Goal: Information Seeking & Learning: Compare options

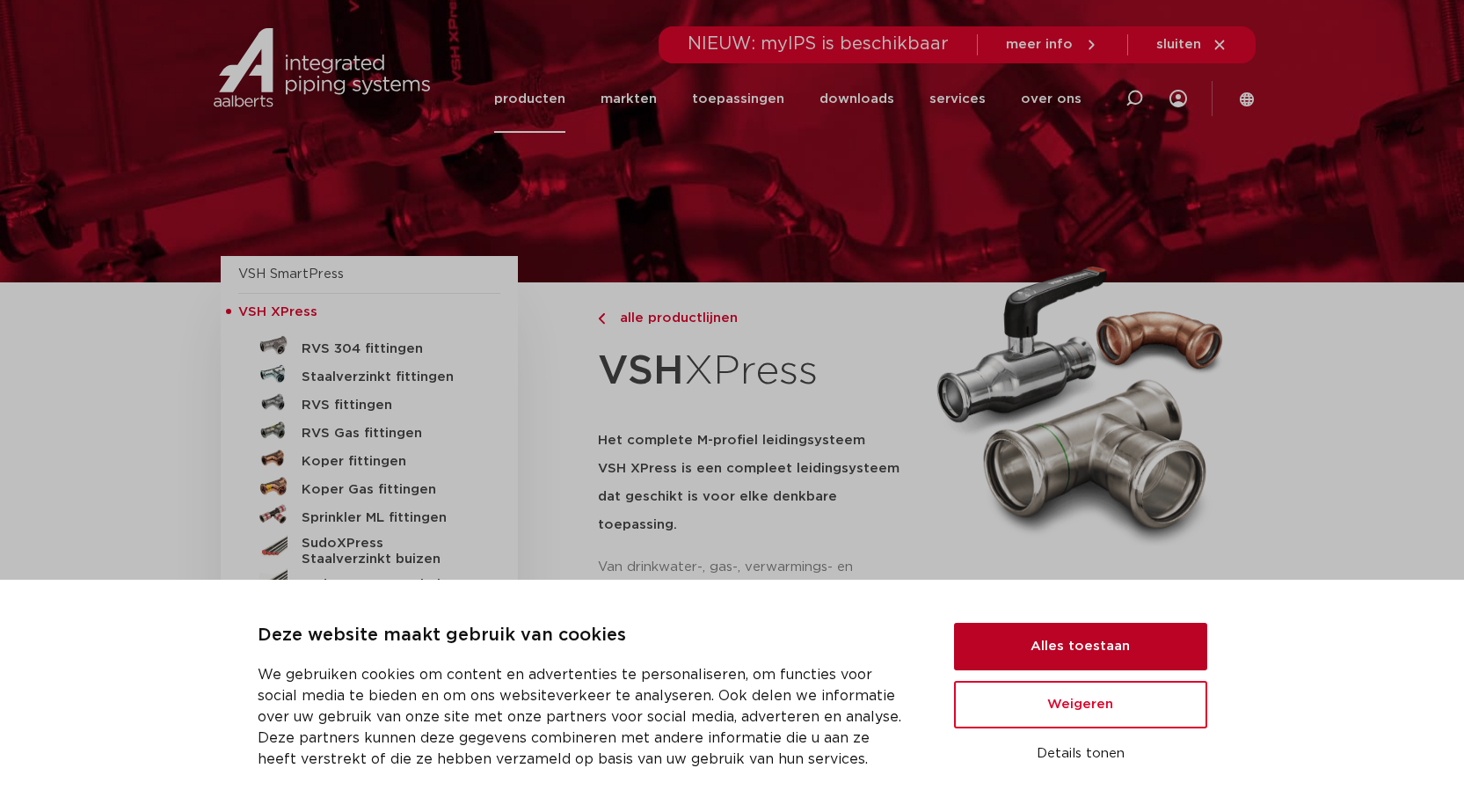
click at [1086, 651] on button "Alles toestaan" at bounding box center [1081, 646] width 253 height 47
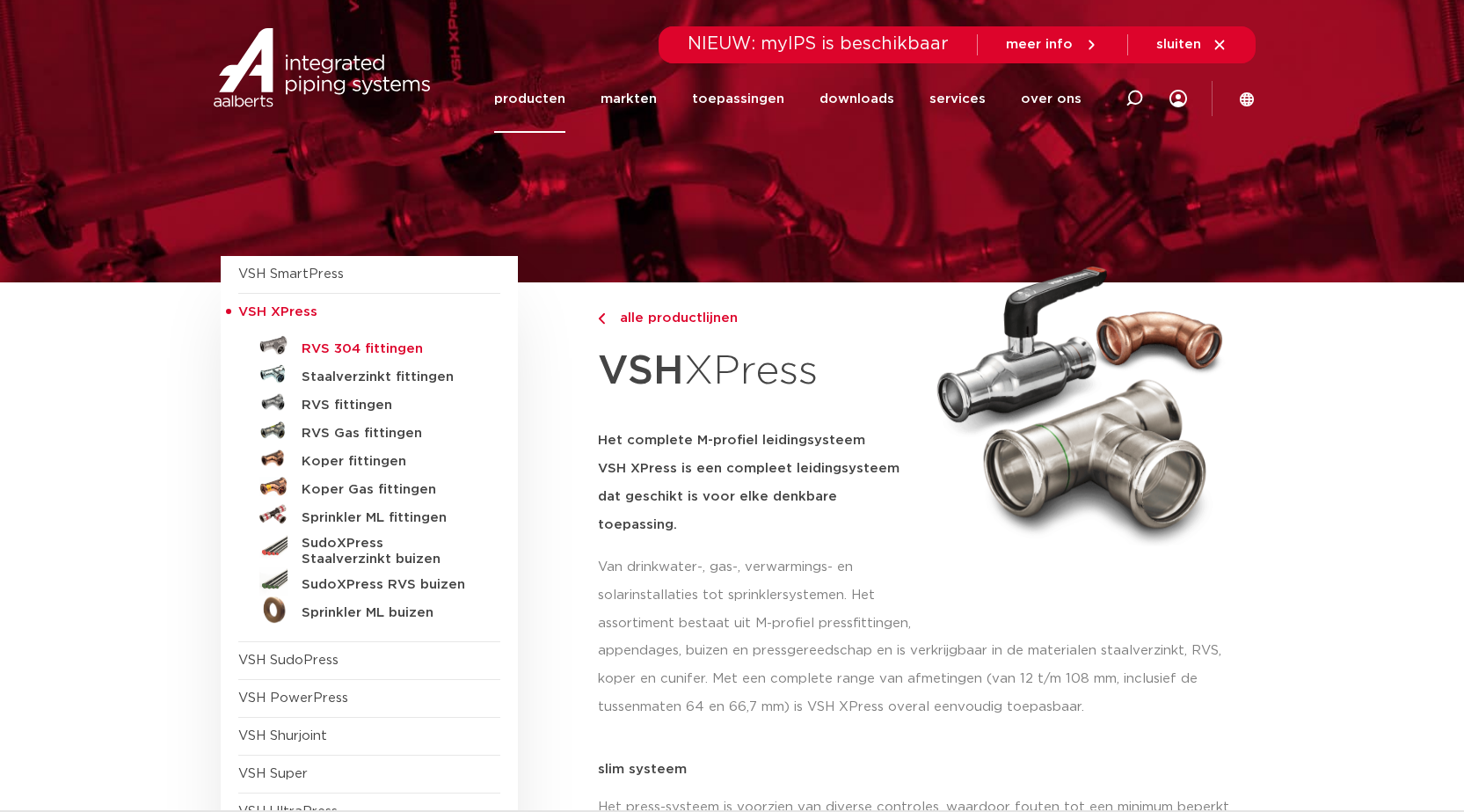
click at [369, 353] on h5 "RVS 304 fittingen" at bounding box center [388, 348] width 174 height 16
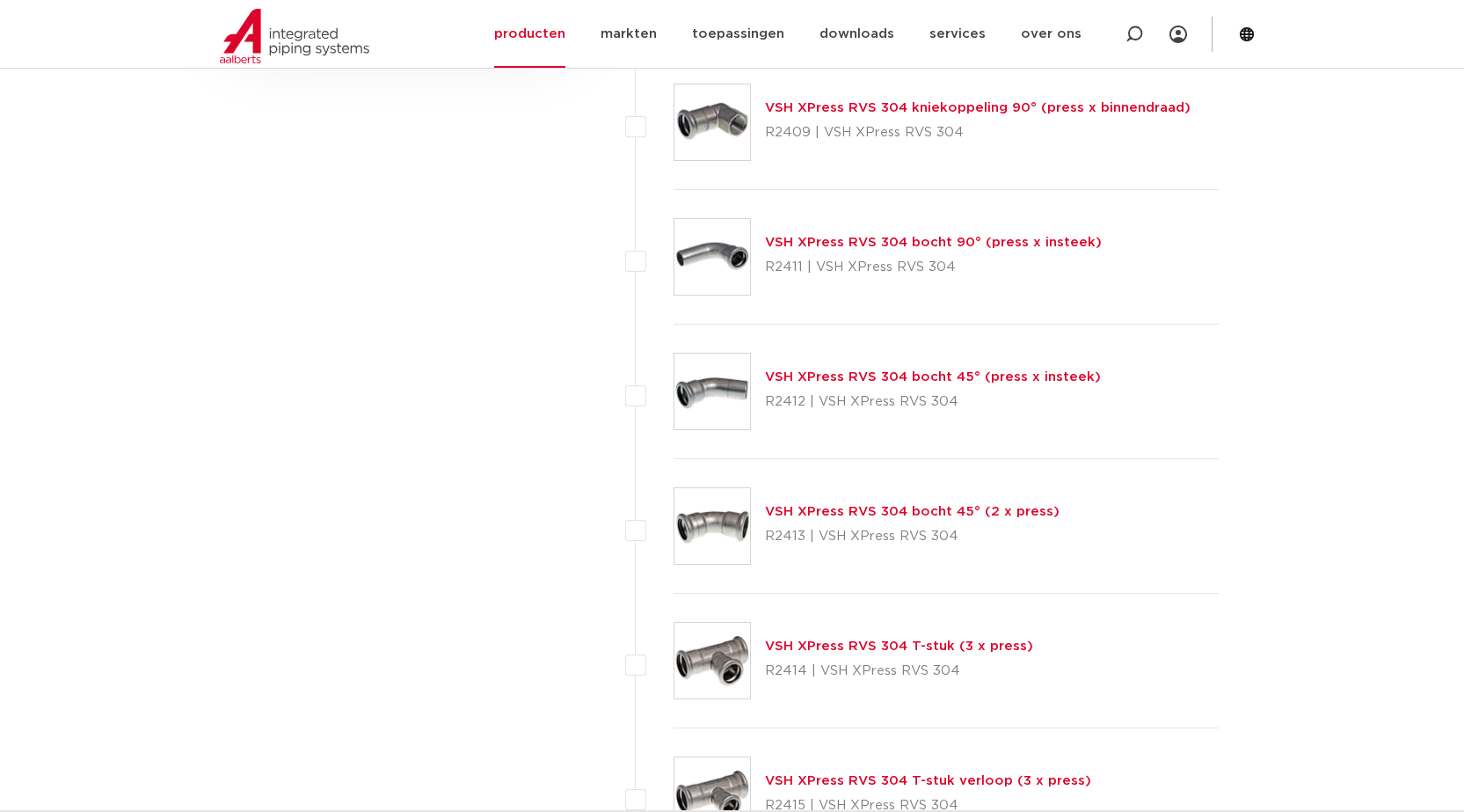
scroll to position [1582, 0]
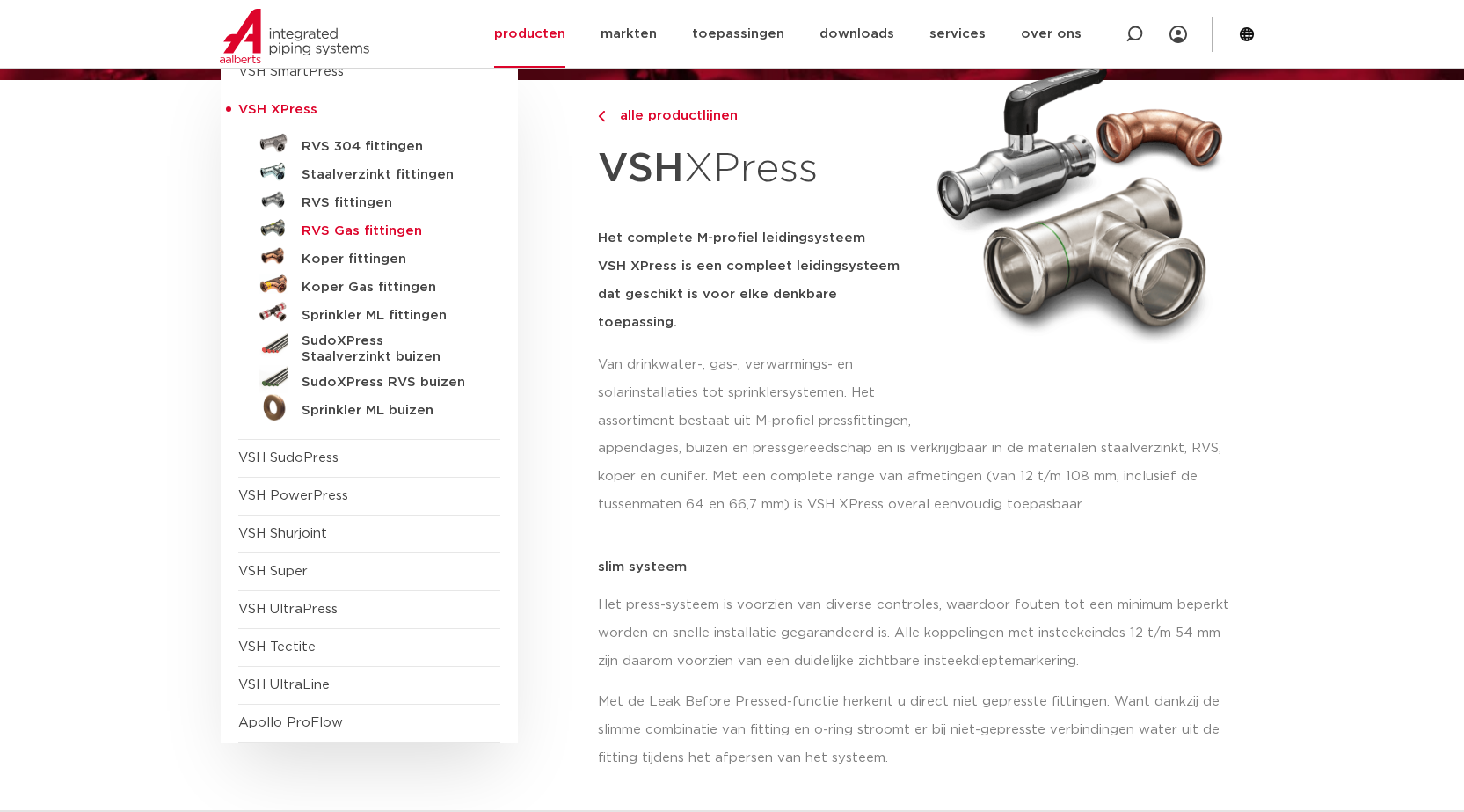
scroll to position [176, 0]
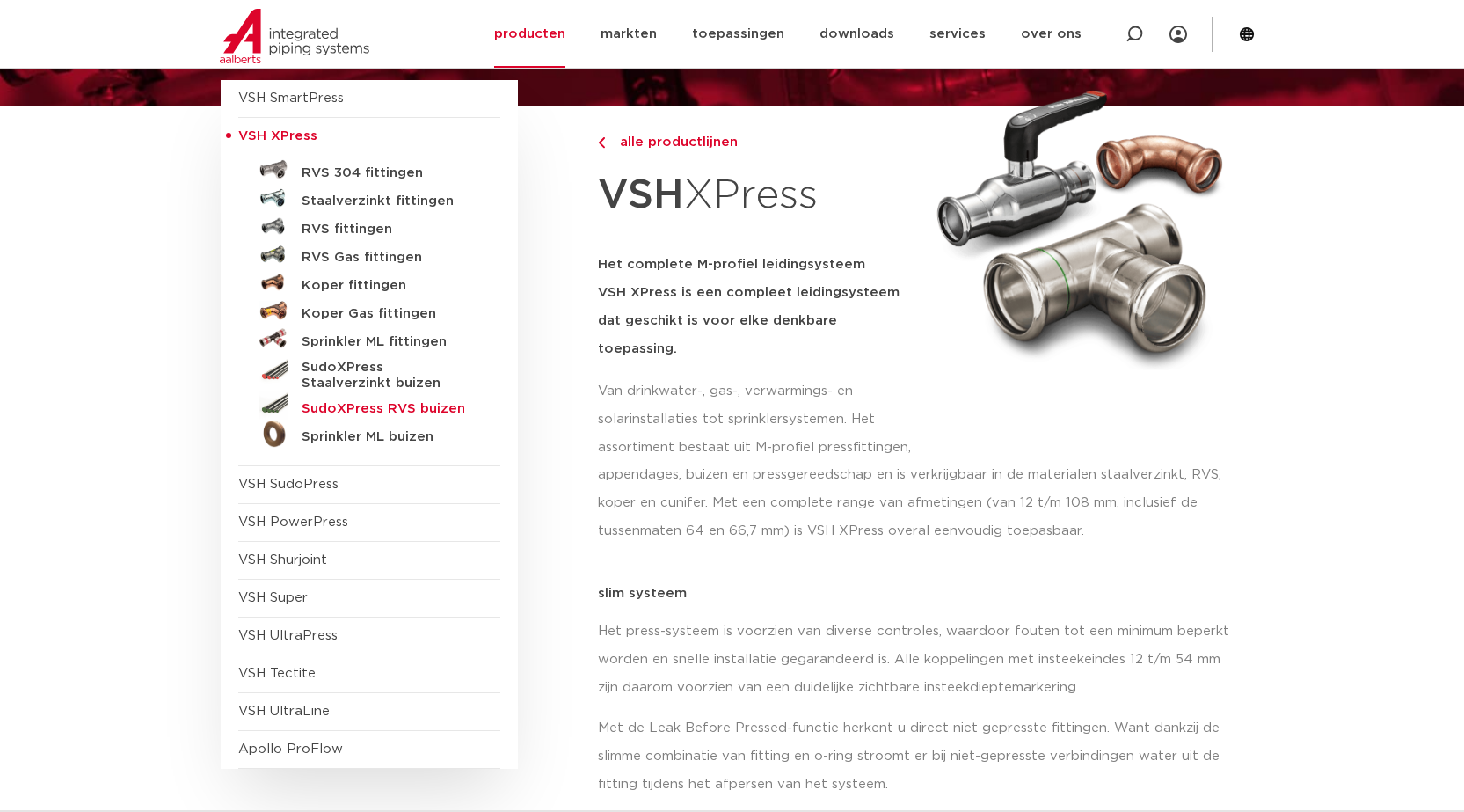
click at [423, 412] on h5 "SudoXPress RVS buizen" at bounding box center [388, 409] width 174 height 16
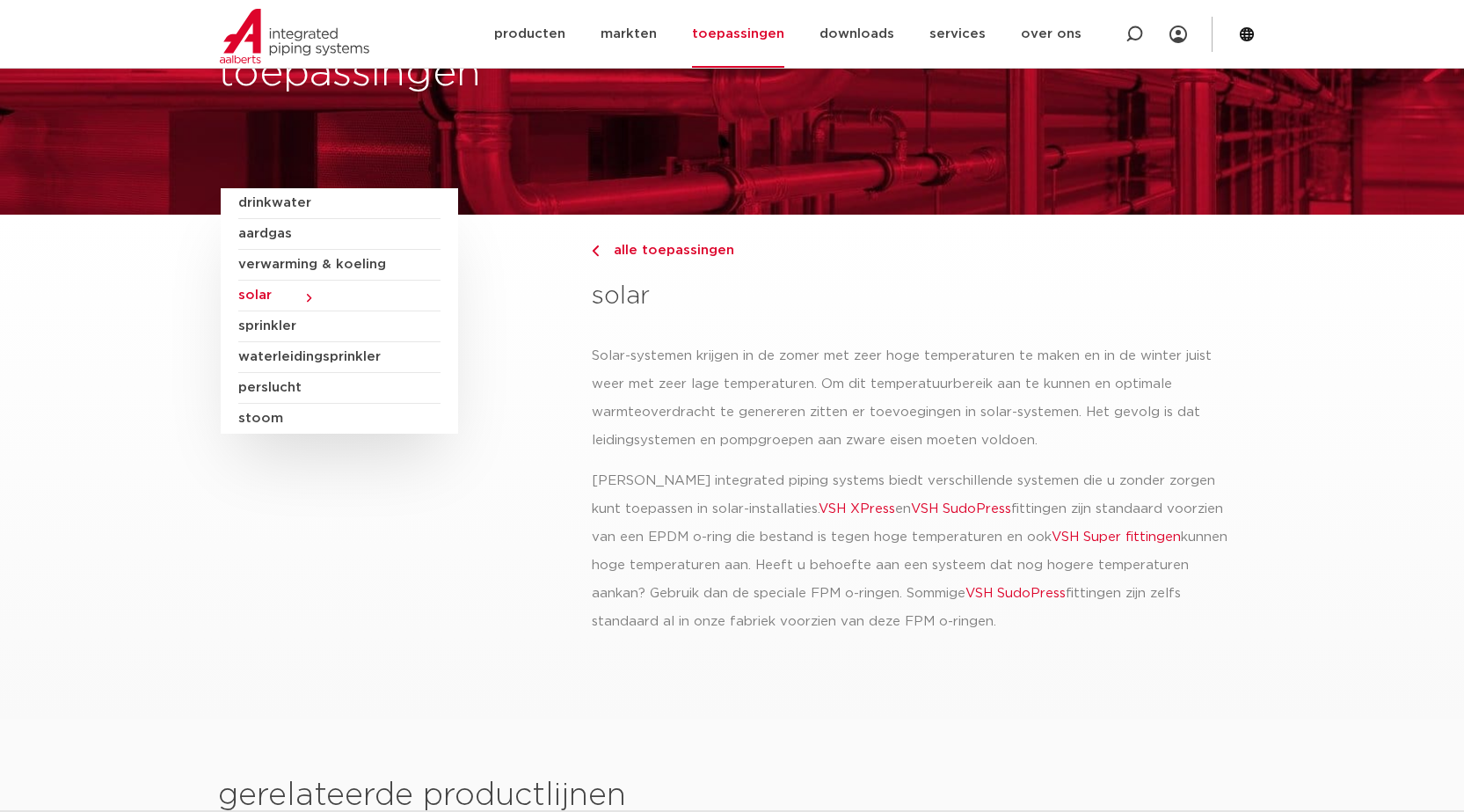
scroll to position [88, 0]
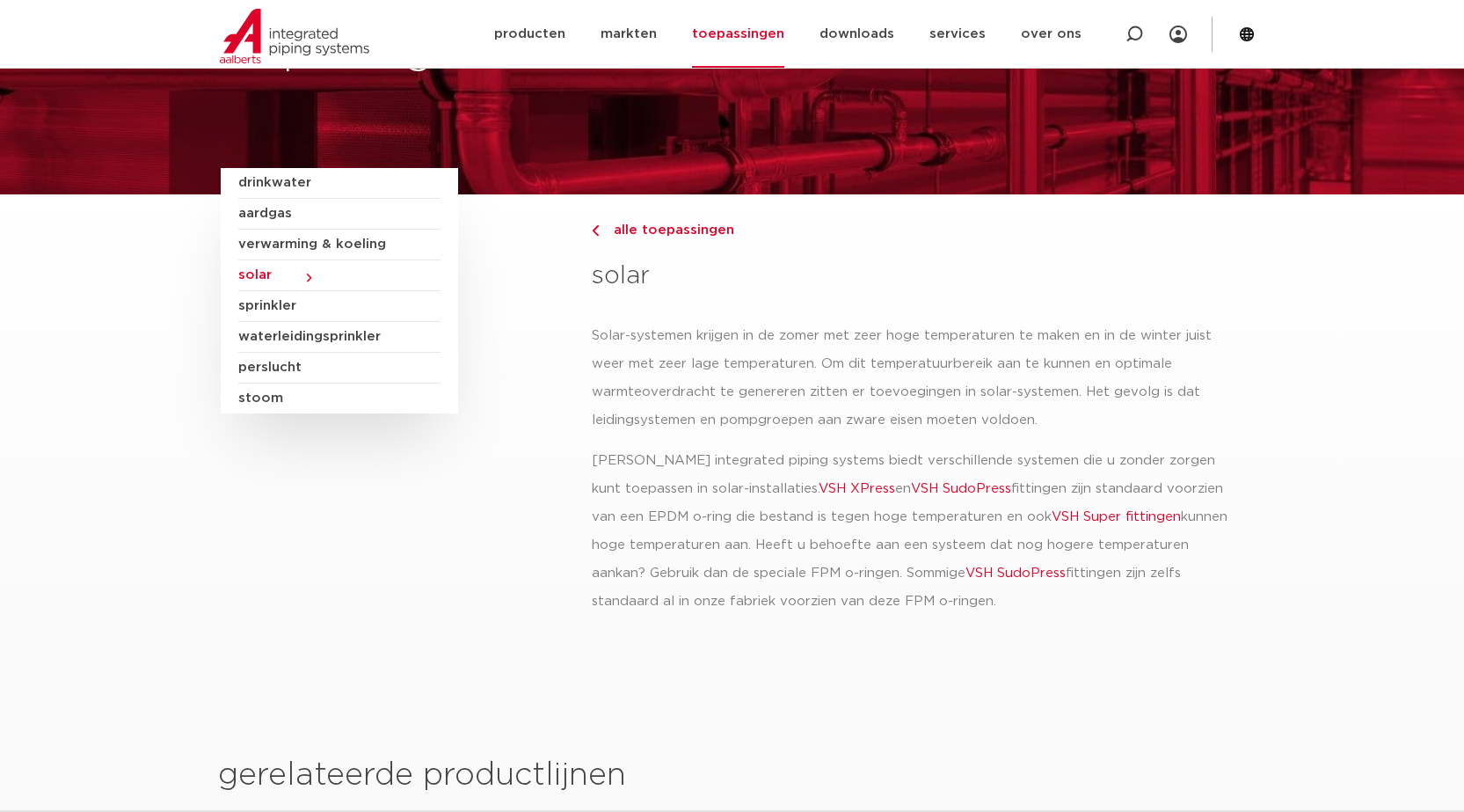
drag, startPoint x: 619, startPoint y: 517, endPoint x: 1018, endPoint y: 531, distance: 399.2
click at [1018, 531] on p "Aalberts integrated piping systems biedt verschillende systemen die u zonder zo…" at bounding box center [918, 531] width 652 height 169
click at [1055, 458] on p "Aalberts integrated piping systems biedt verschillende systemen die u zonder zo…" at bounding box center [918, 531] width 652 height 169
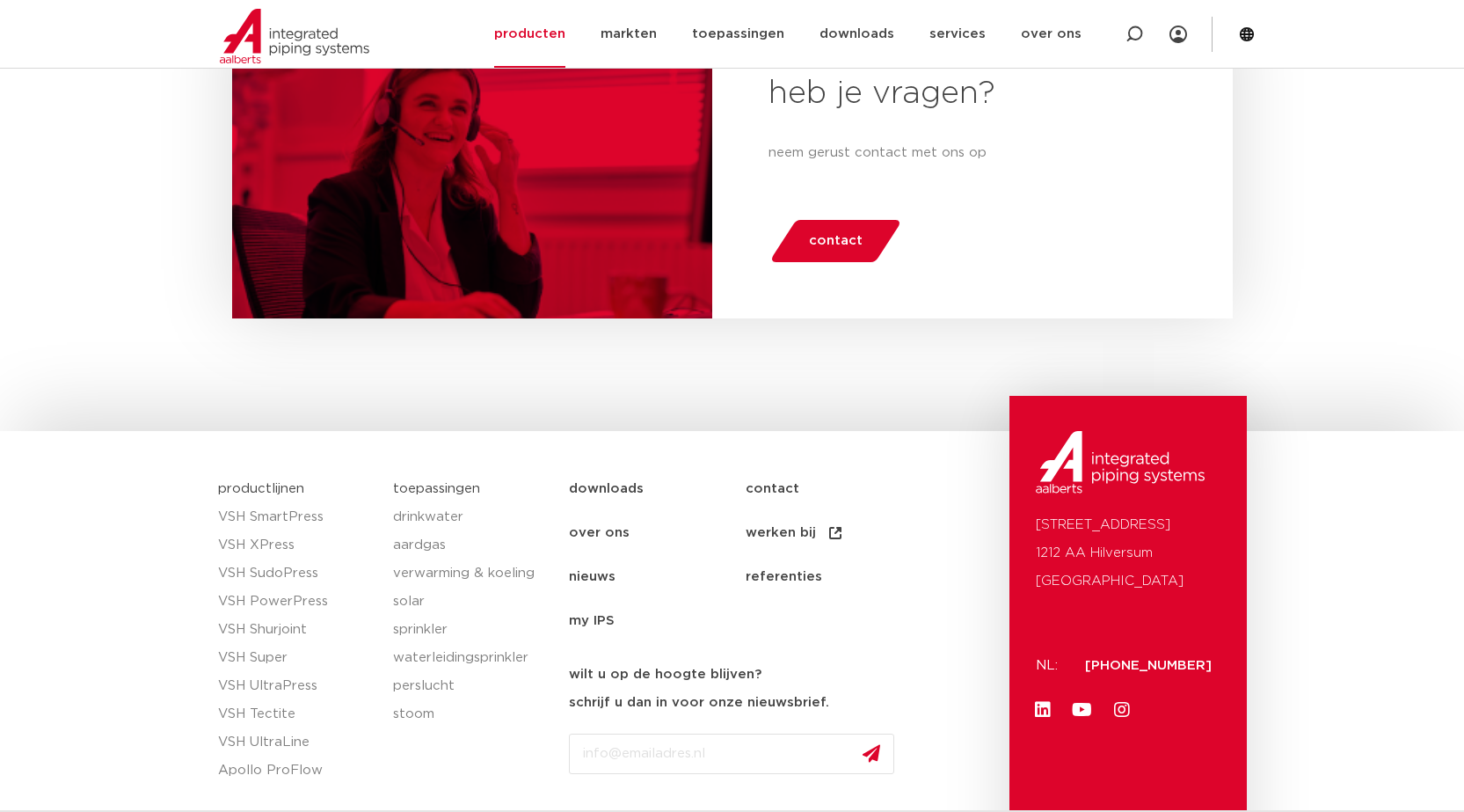
scroll to position [1422, 0]
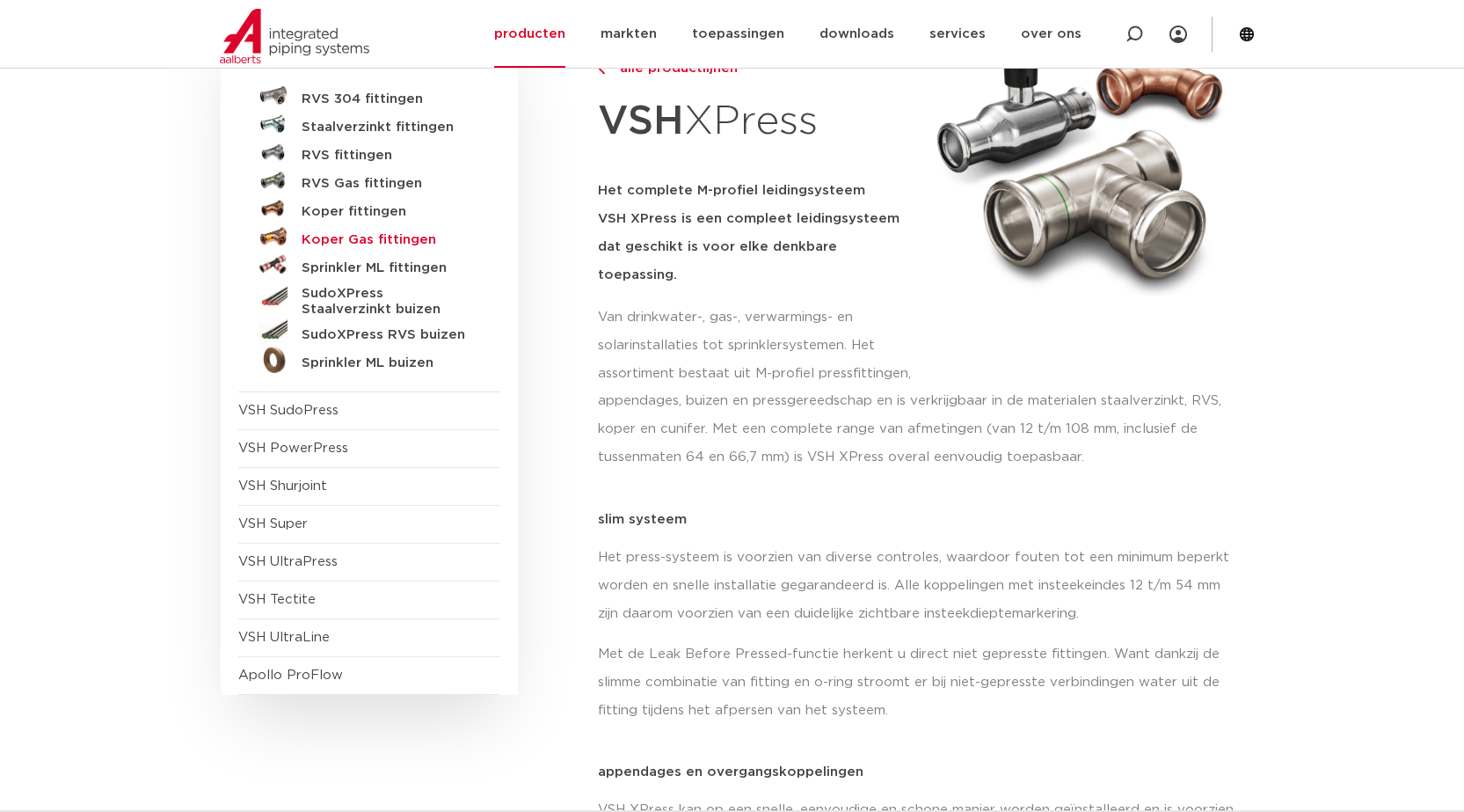
scroll to position [263, 0]
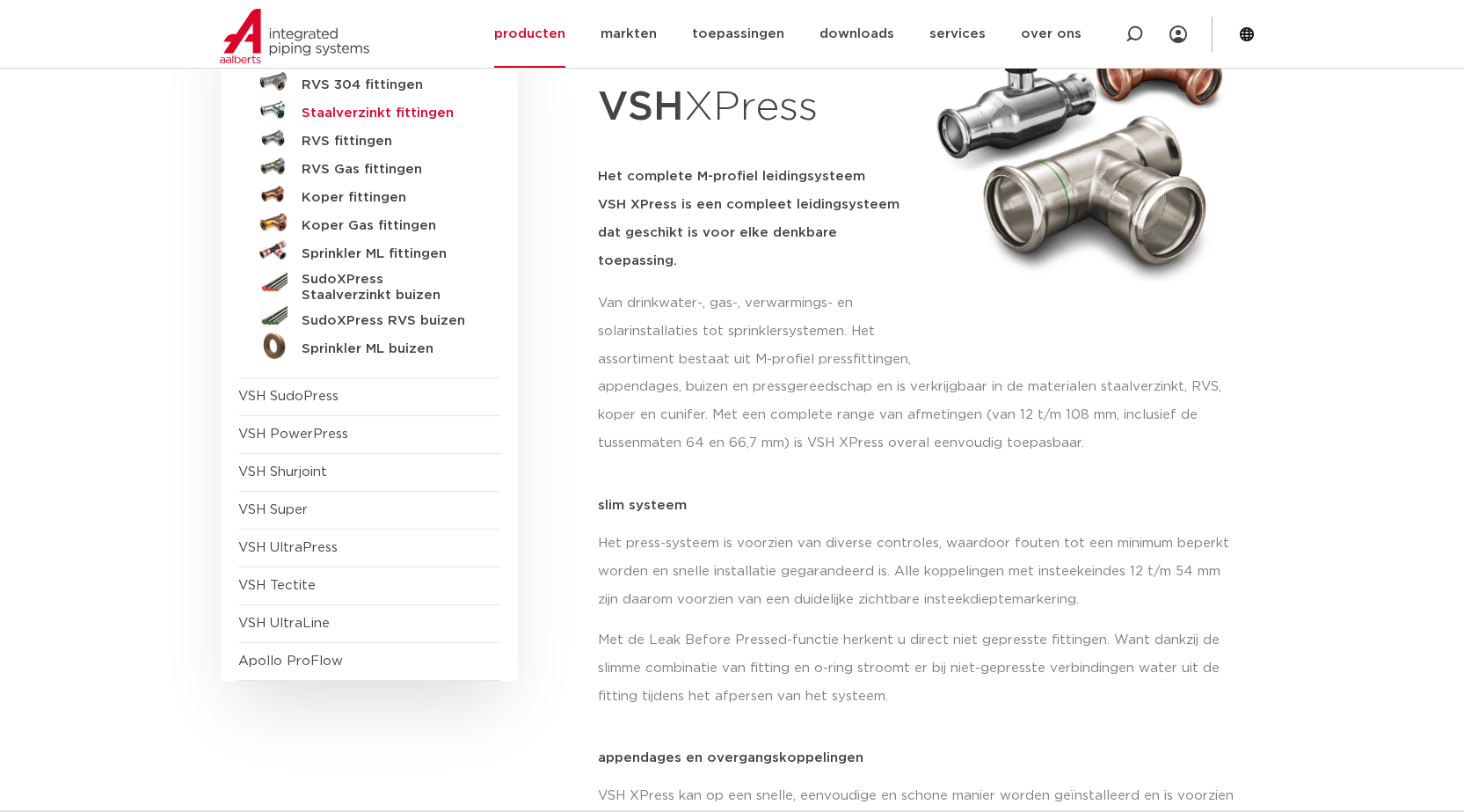
click at [386, 112] on h5 "Staalverzinkt fittingen" at bounding box center [388, 113] width 174 height 16
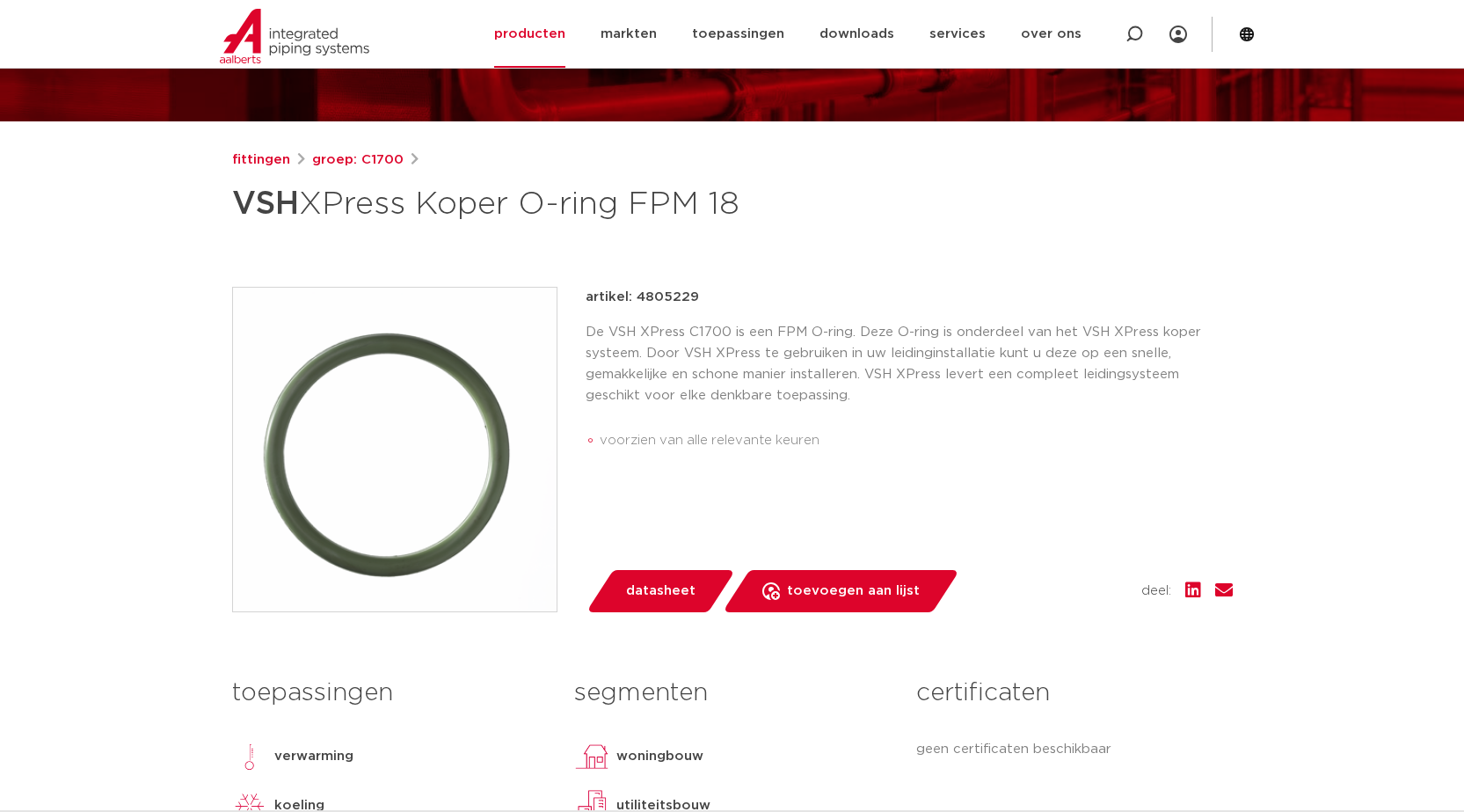
scroll to position [528, 0]
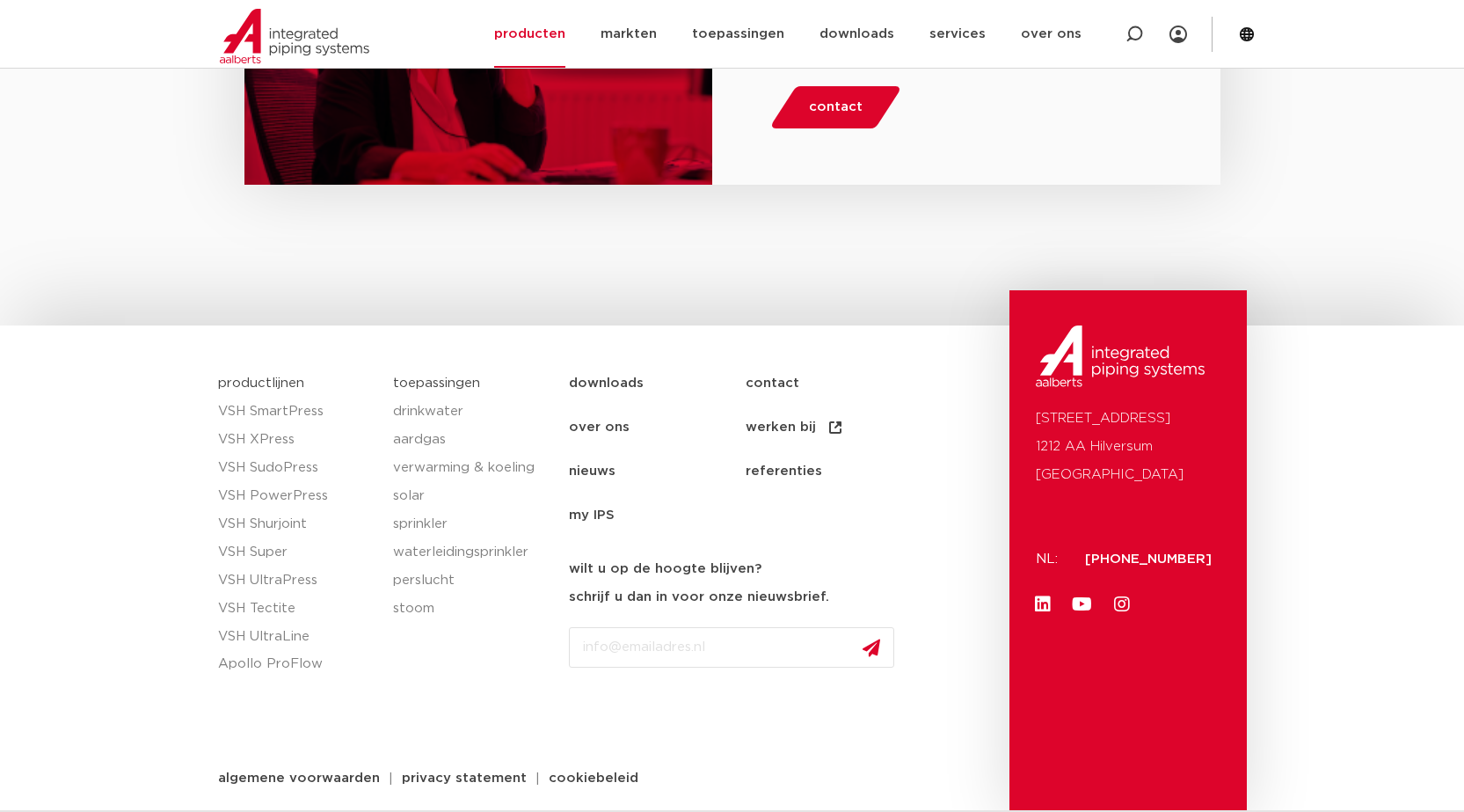
scroll to position [1967, 0]
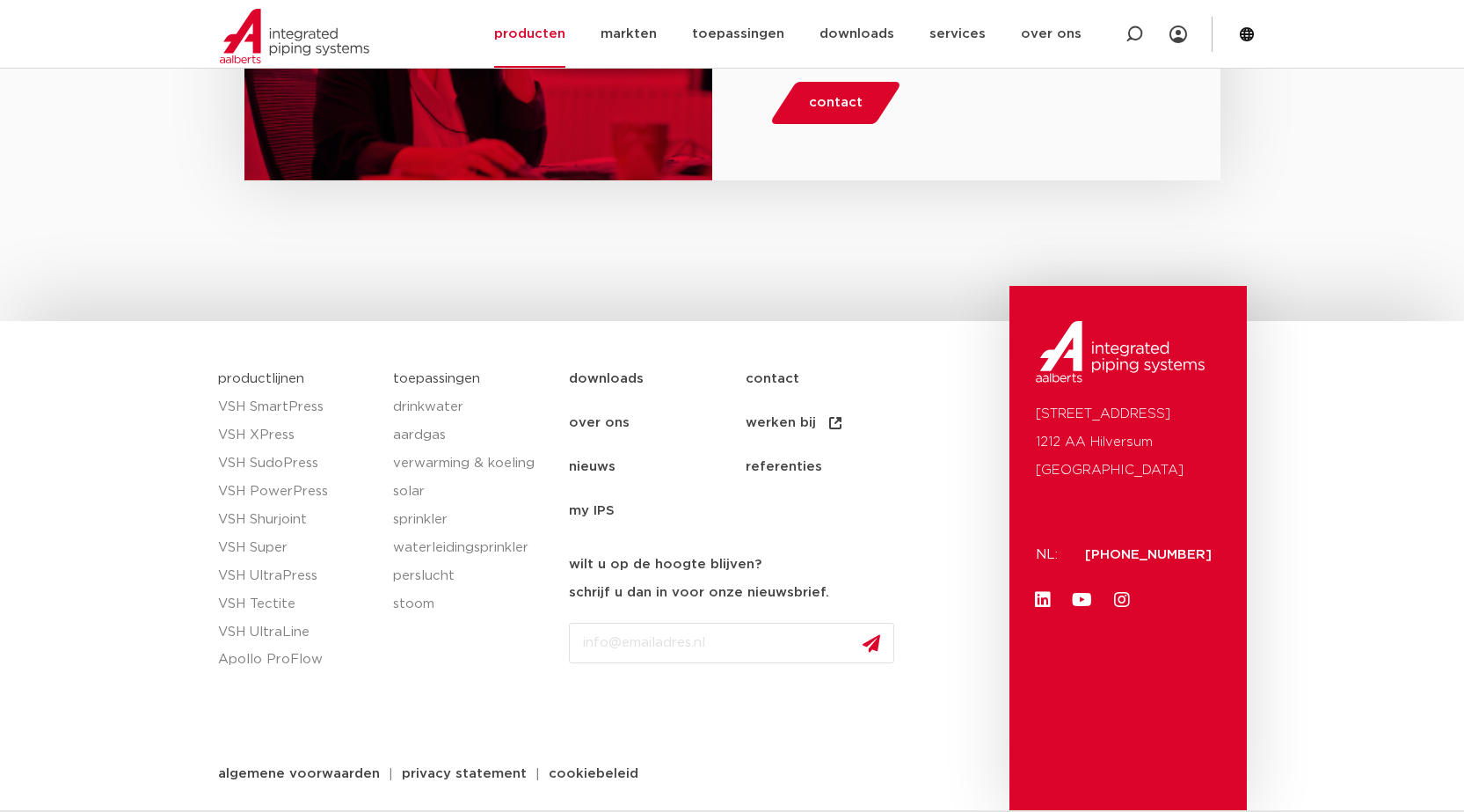
drag, startPoint x: 666, startPoint y: 226, endPoint x: 610, endPoint y: 221, distance: 56.2
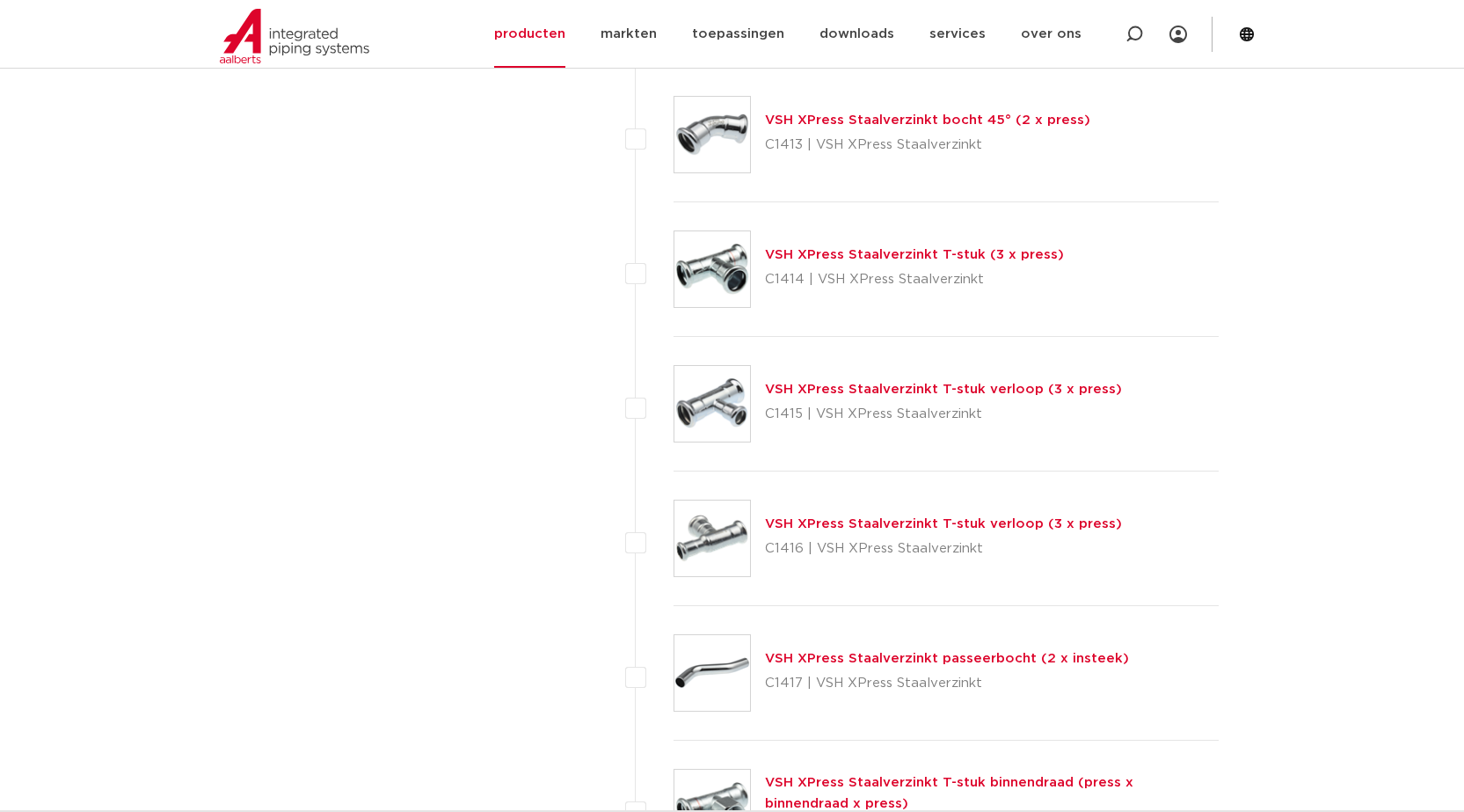
scroll to position [1685, 0]
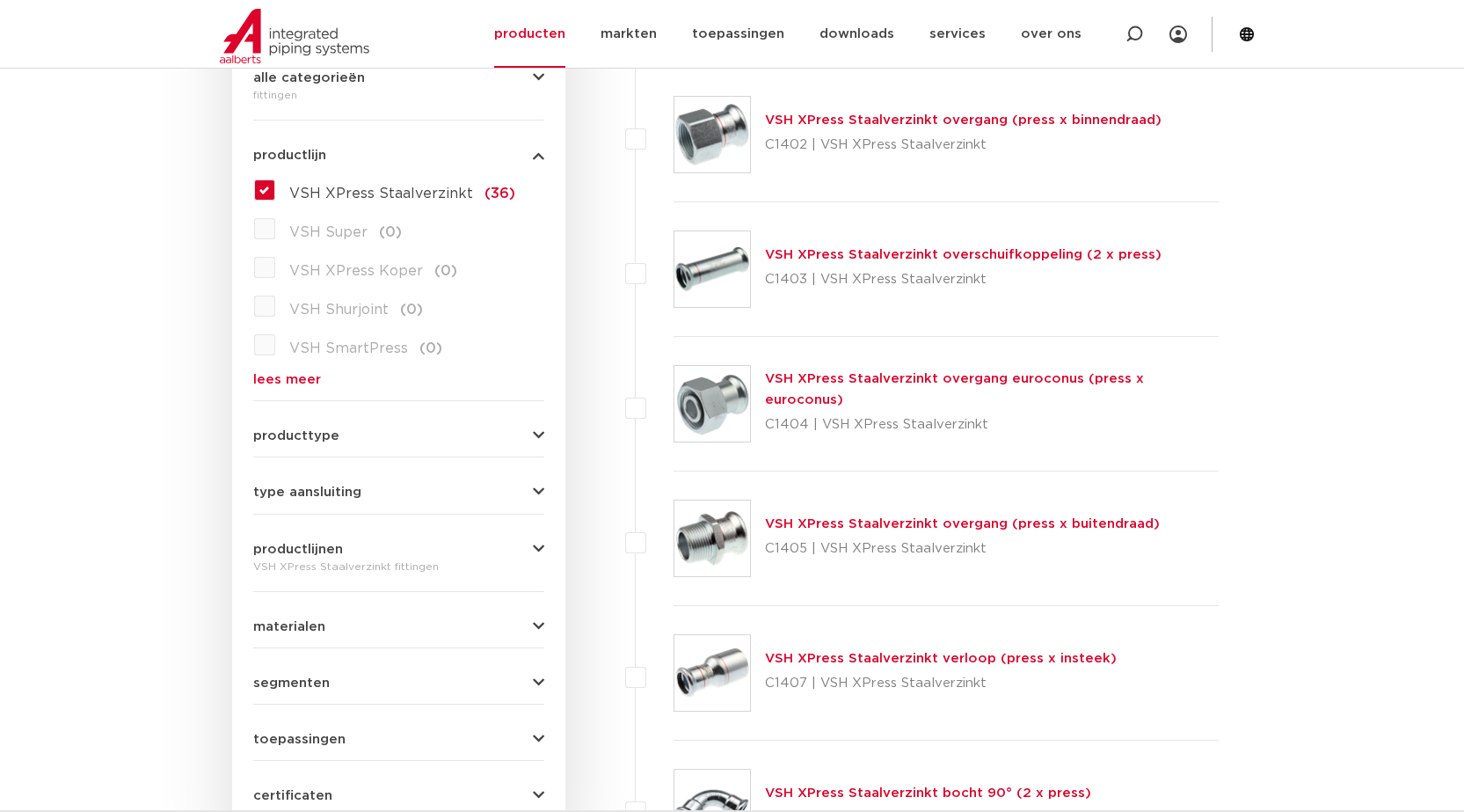
scroll to position [279, 0]
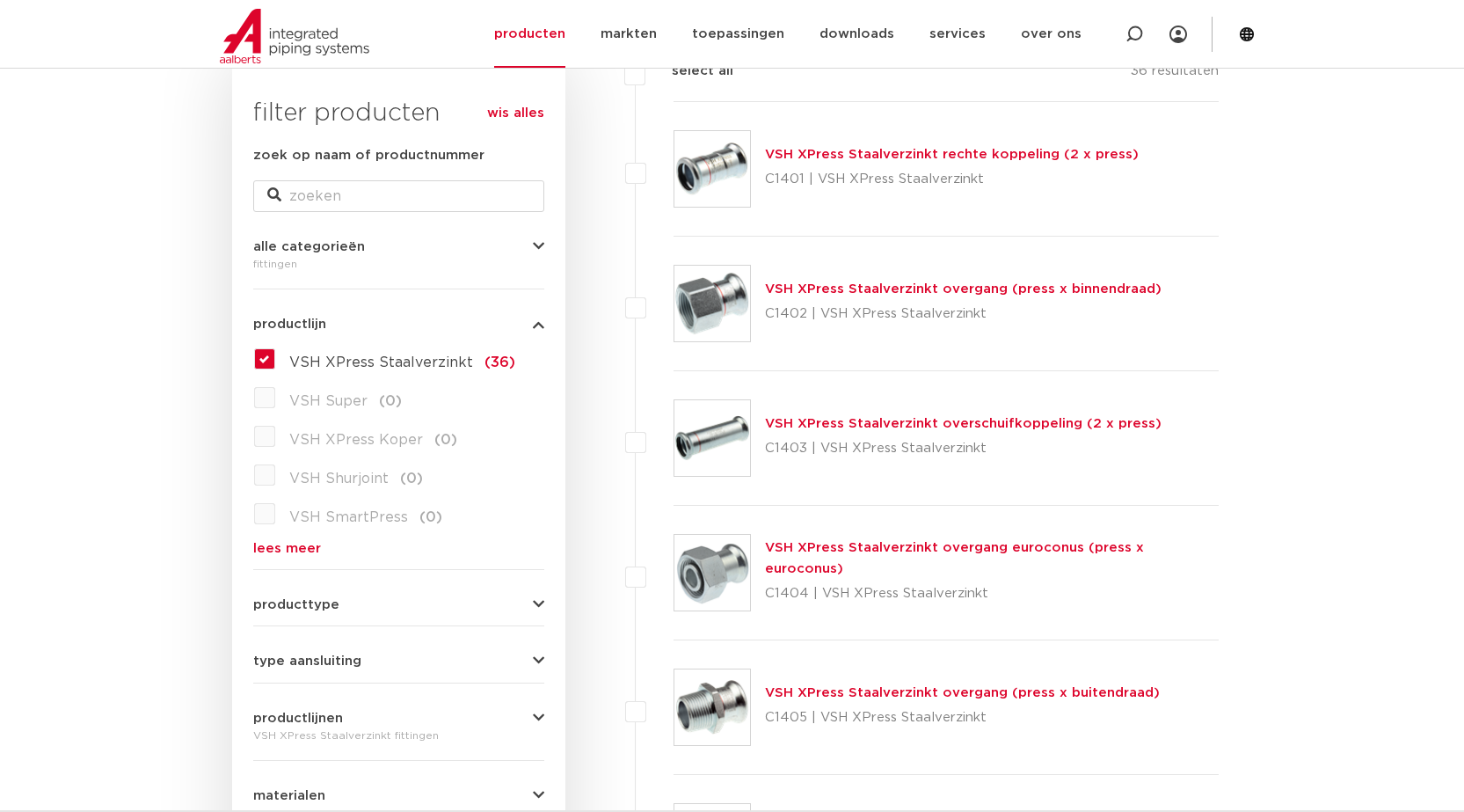
click at [392, 362] on span "VSH XPress Staalverzinkt" at bounding box center [381, 362] width 184 height 14
click at [0, 0] on input "VSH XPress Staalverzinkt (36)" at bounding box center [0, 0] width 0 height 0
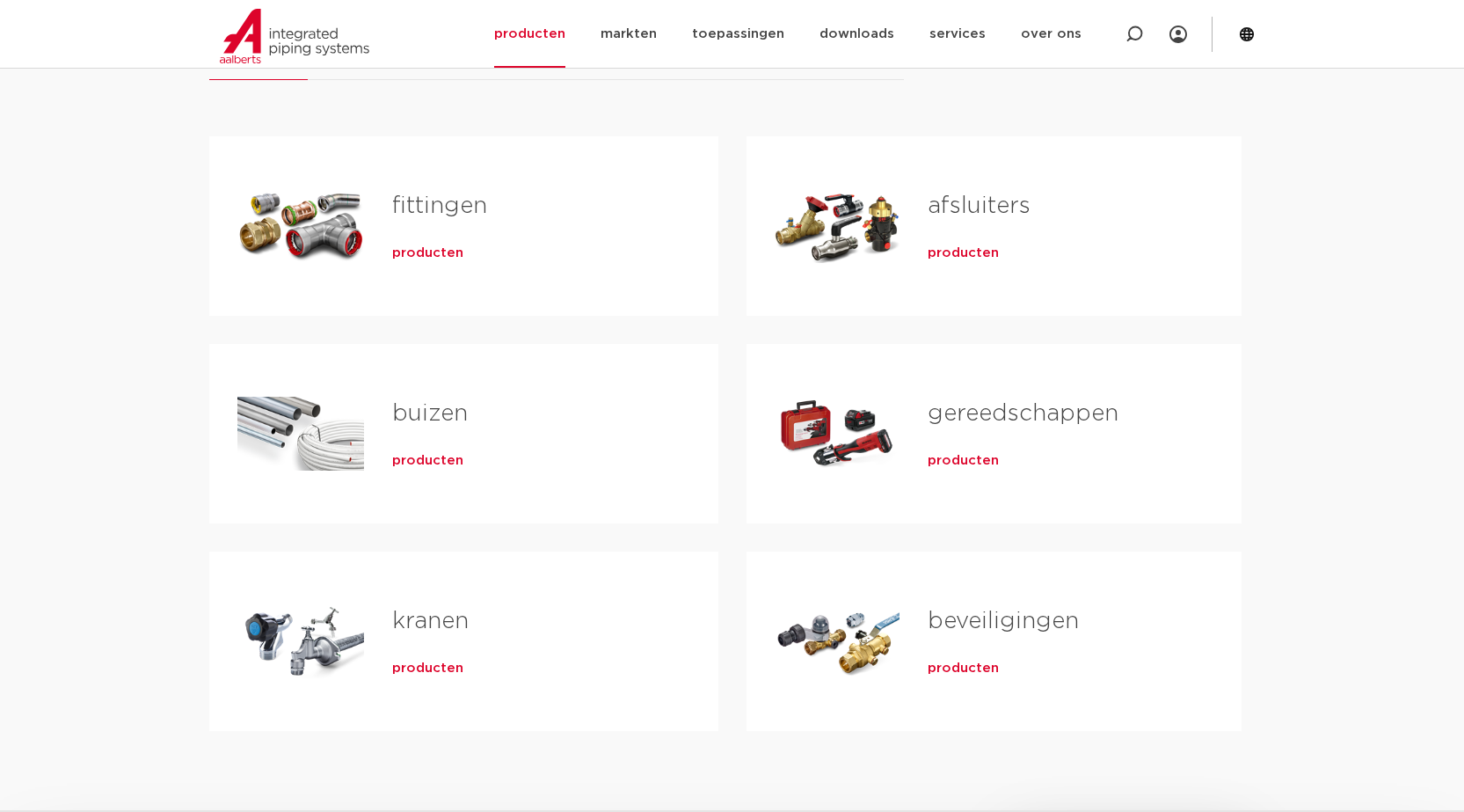
scroll to position [263, 0]
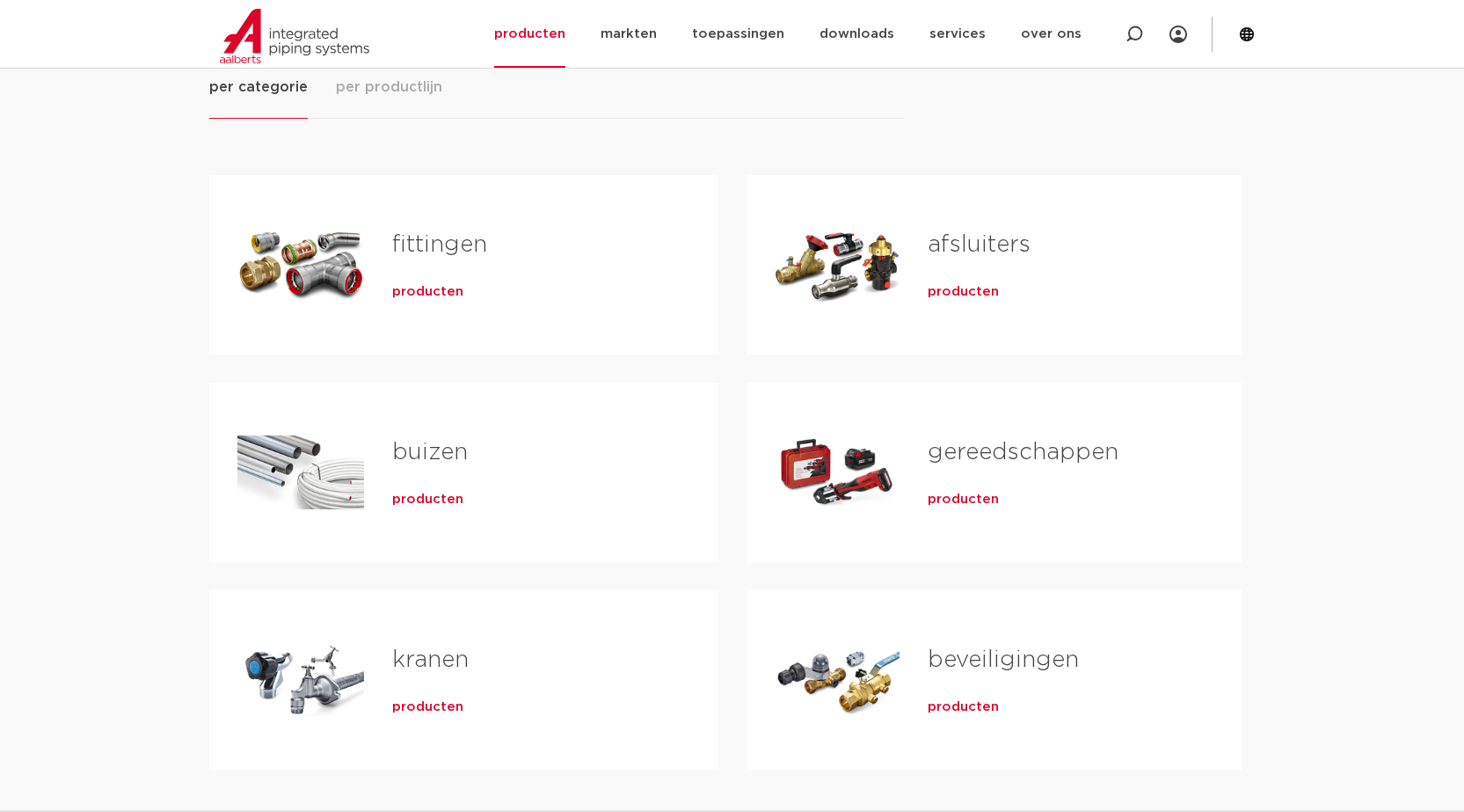
click at [421, 296] on span "producten" at bounding box center [427, 292] width 71 height 18
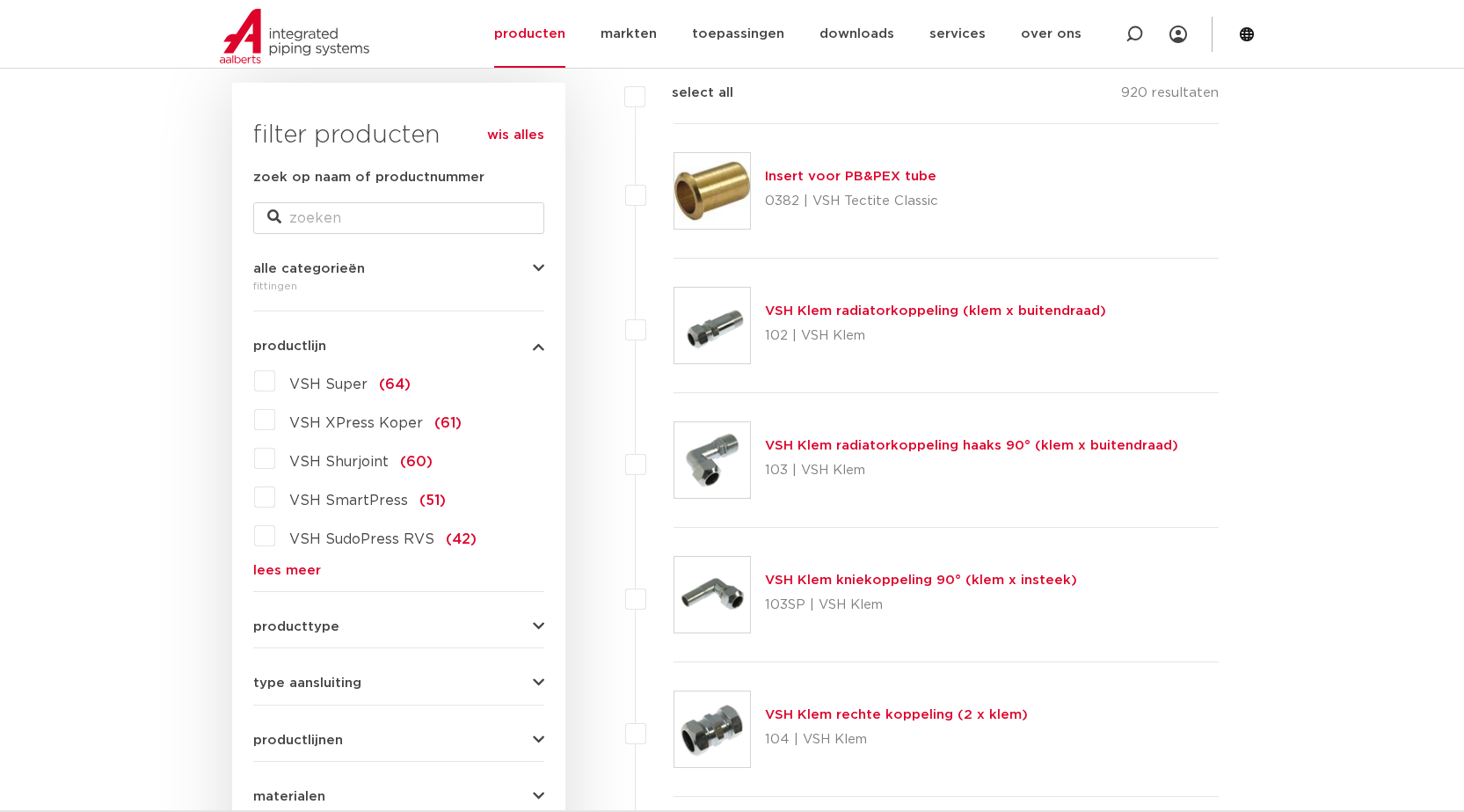
scroll to position [233, 0]
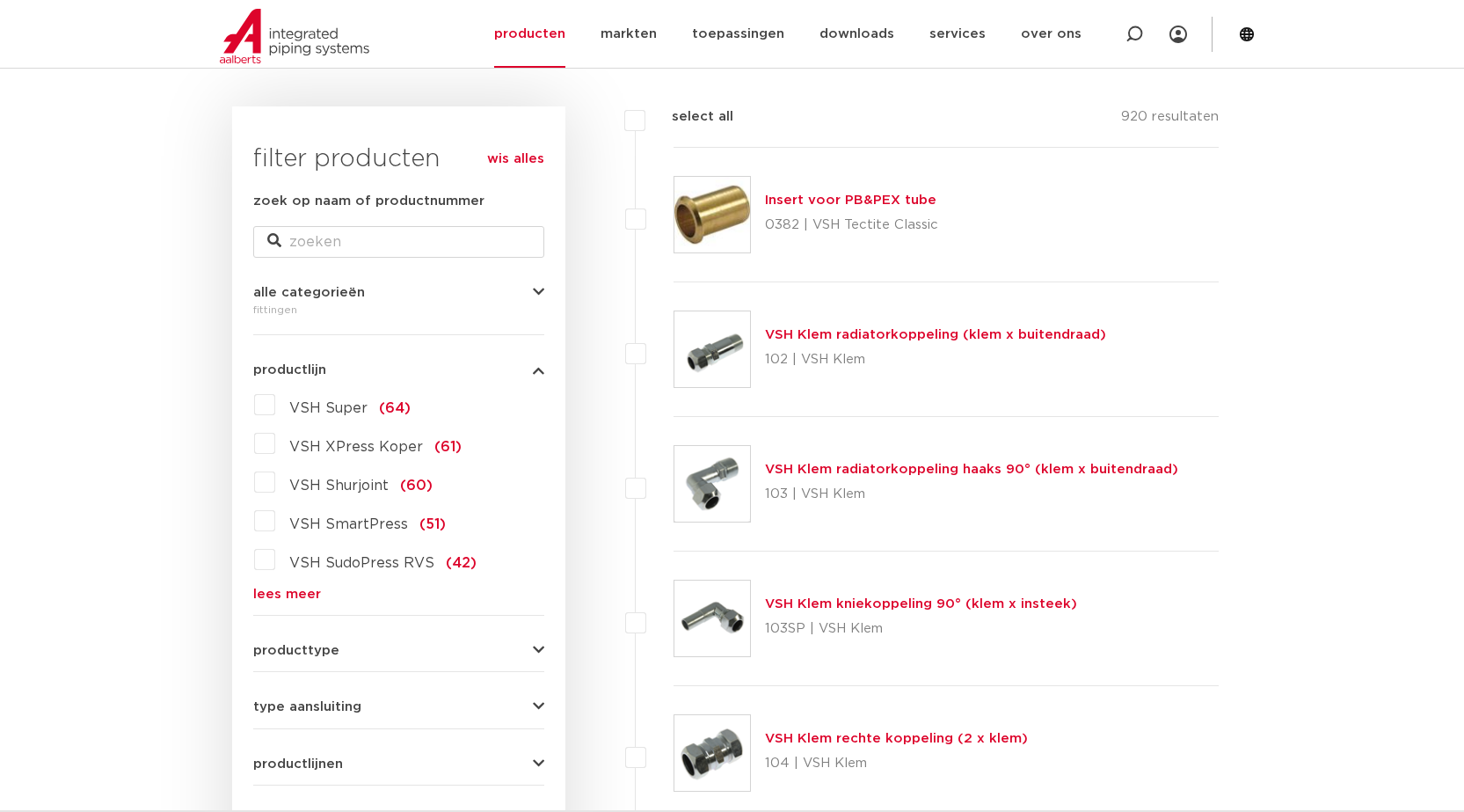
click at [289, 587] on link "lees meer" at bounding box center [399, 594] width 291 height 13
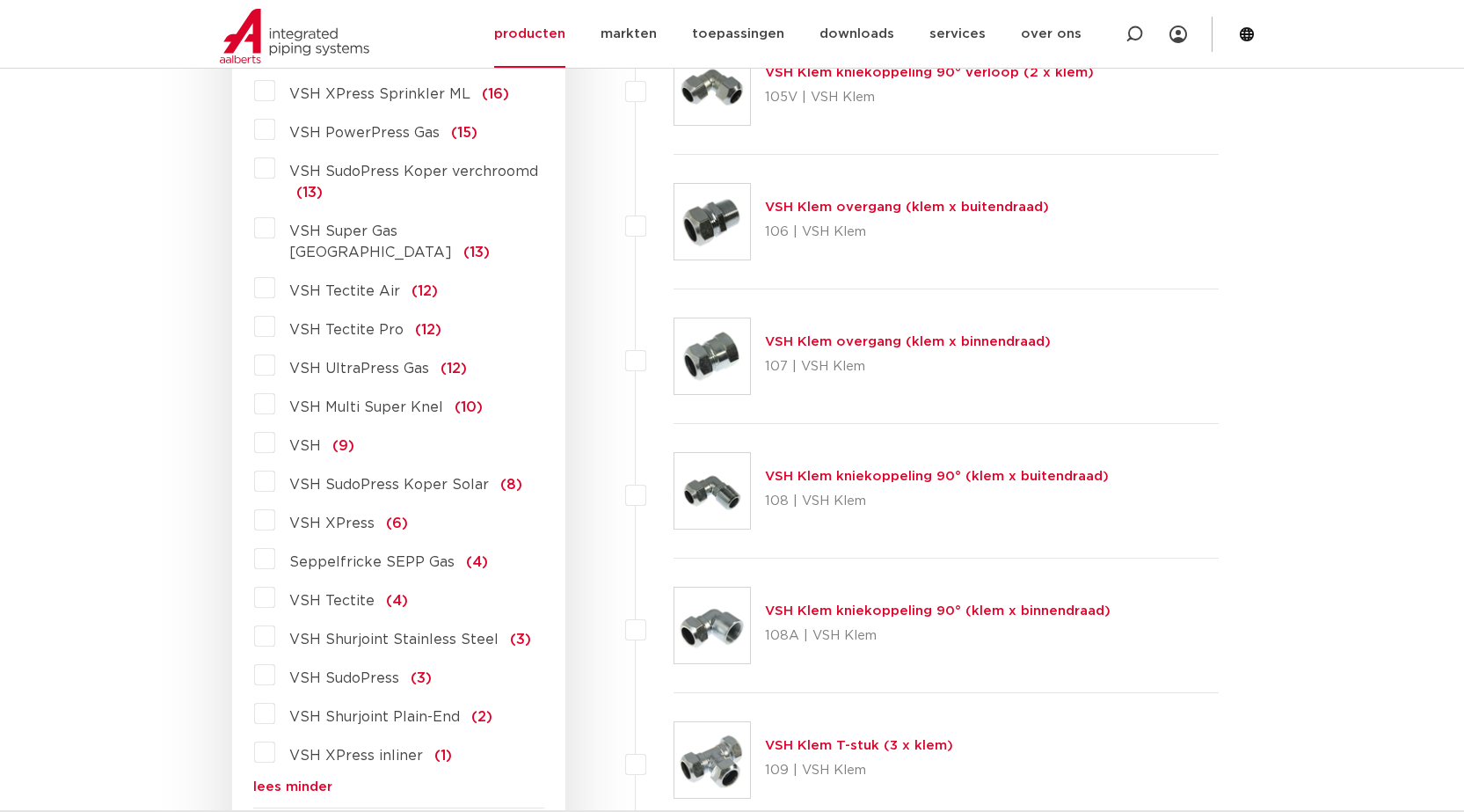
scroll to position [1463, 0]
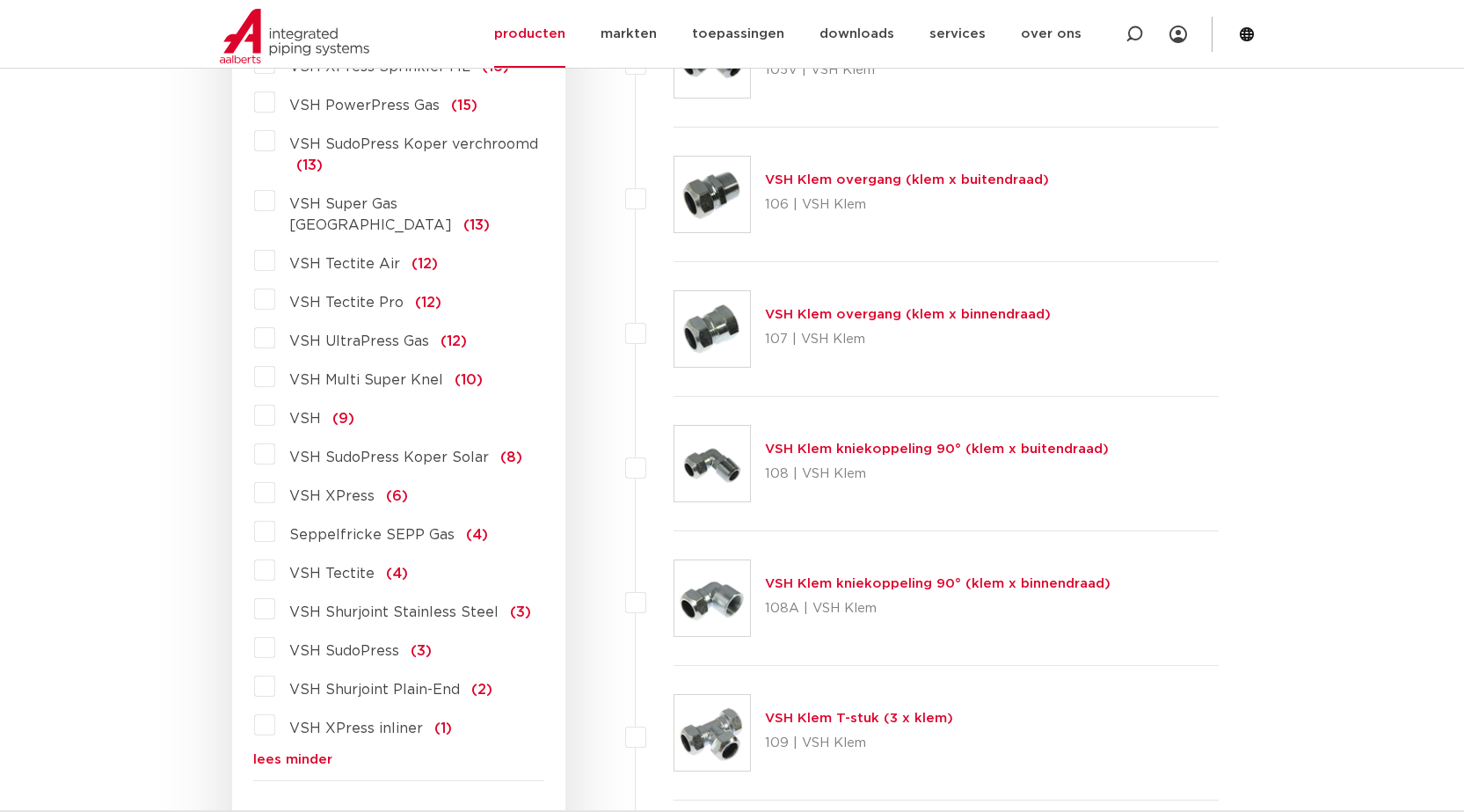
click at [275, 710] on label "VSH XPress inliner (1)" at bounding box center [363, 724] width 177 height 28
click at [0, 0] on input "VSH XPress inliner (1)" at bounding box center [0, 0] width 0 height 0
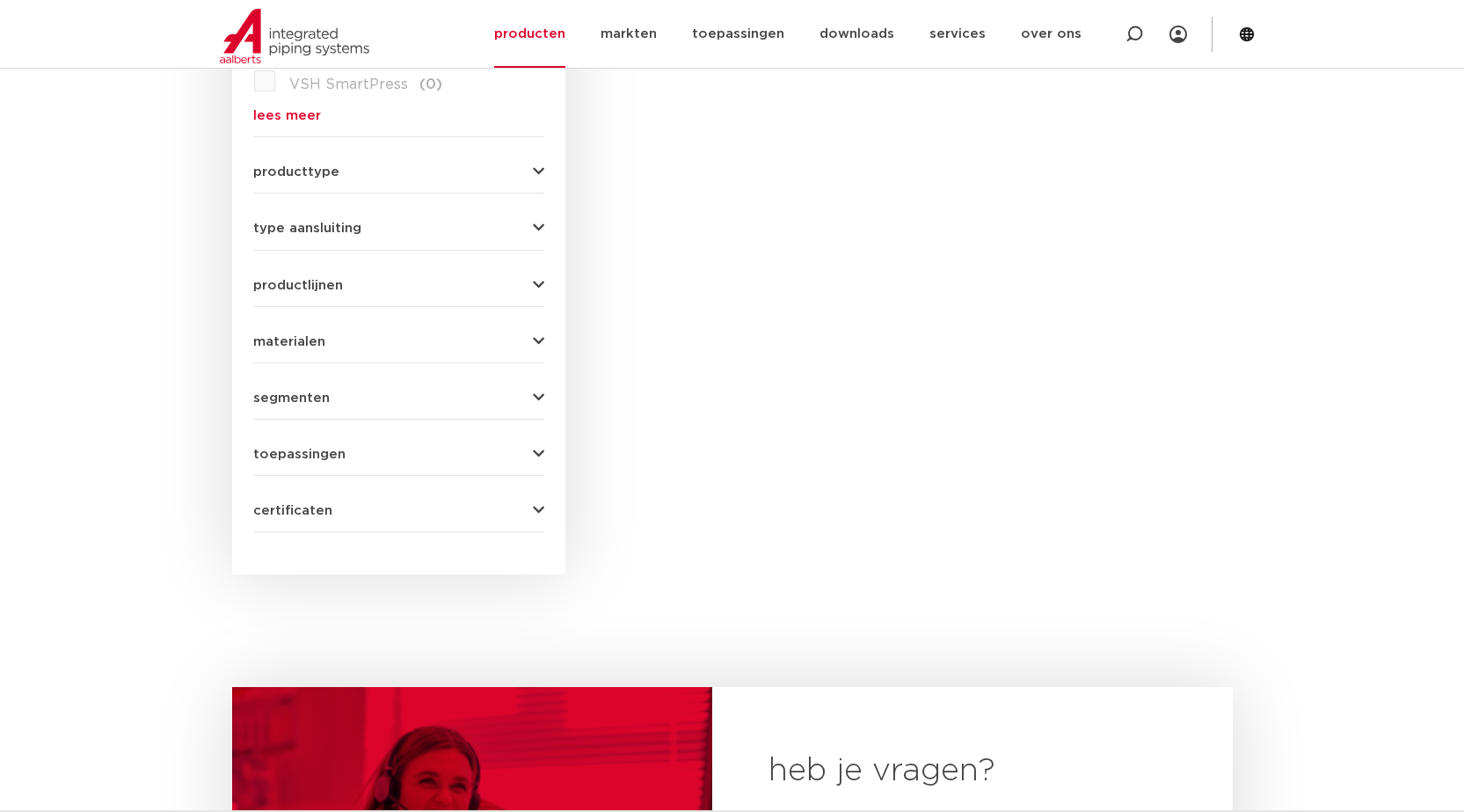
scroll to position [209, 0]
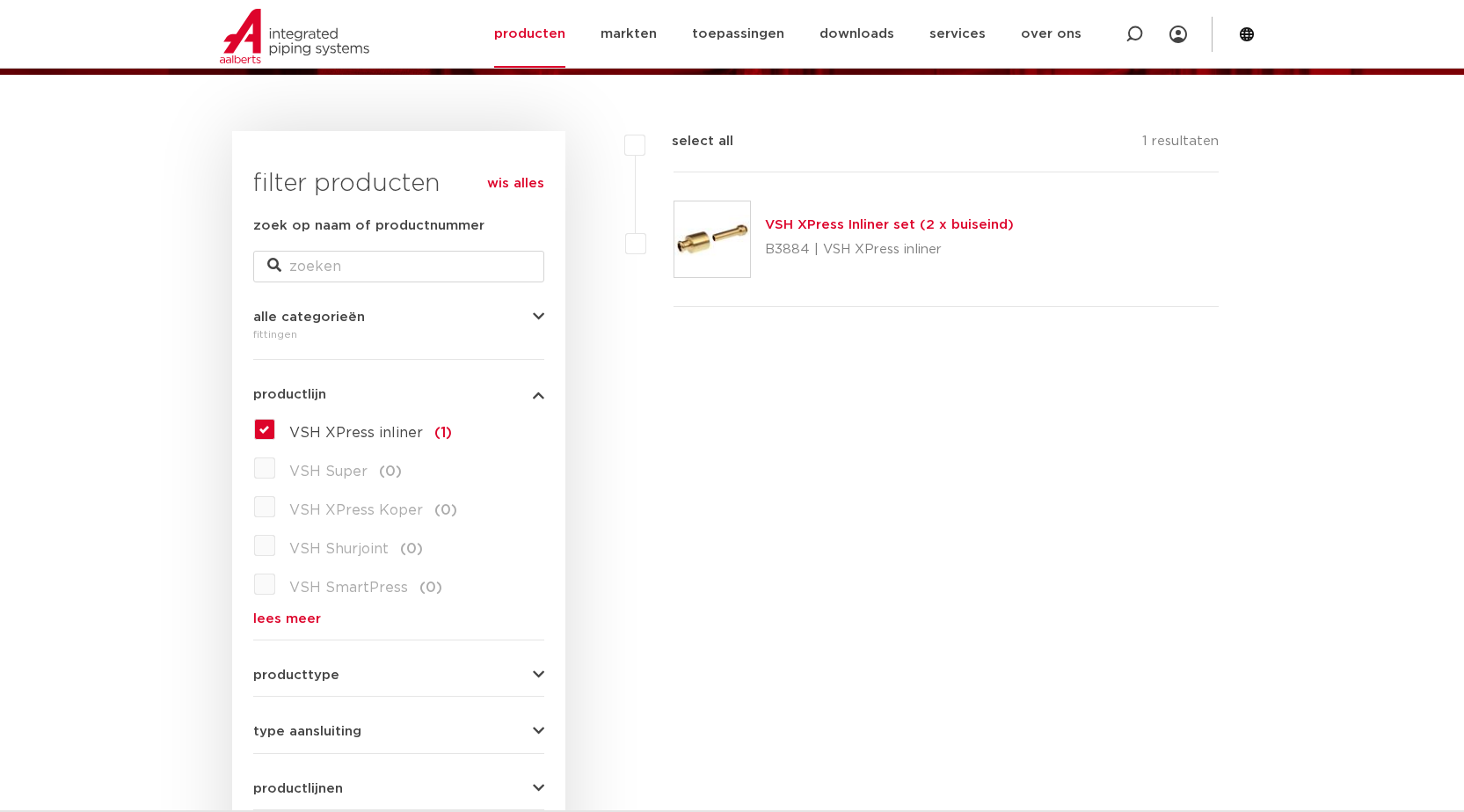
click at [348, 442] on label "VSH XPress inliner (1)" at bounding box center [363, 430] width 177 height 28
click at [0, 0] on input "VSH XPress inliner (1)" at bounding box center [0, 0] width 0 height 0
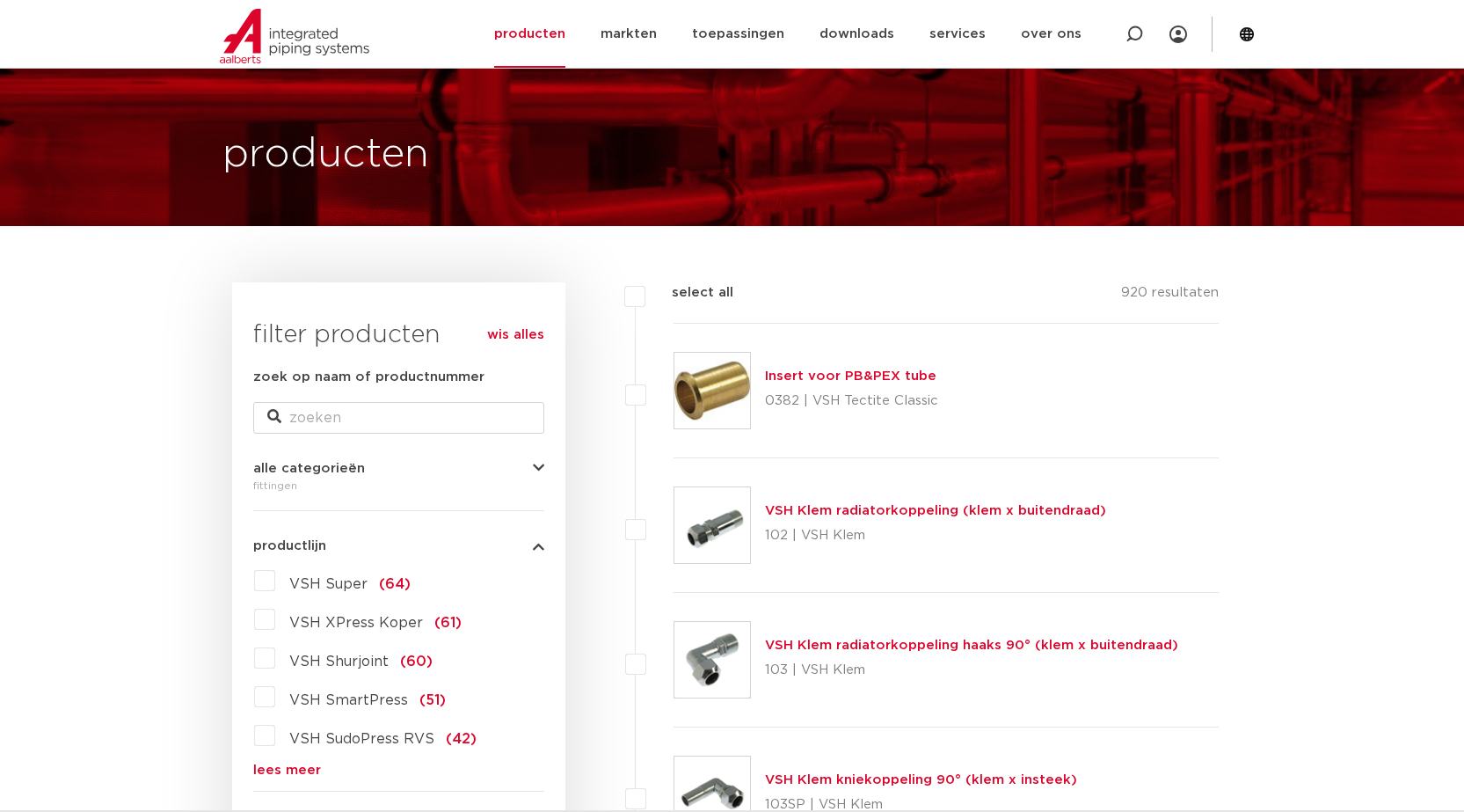
scroll to position [32, 0]
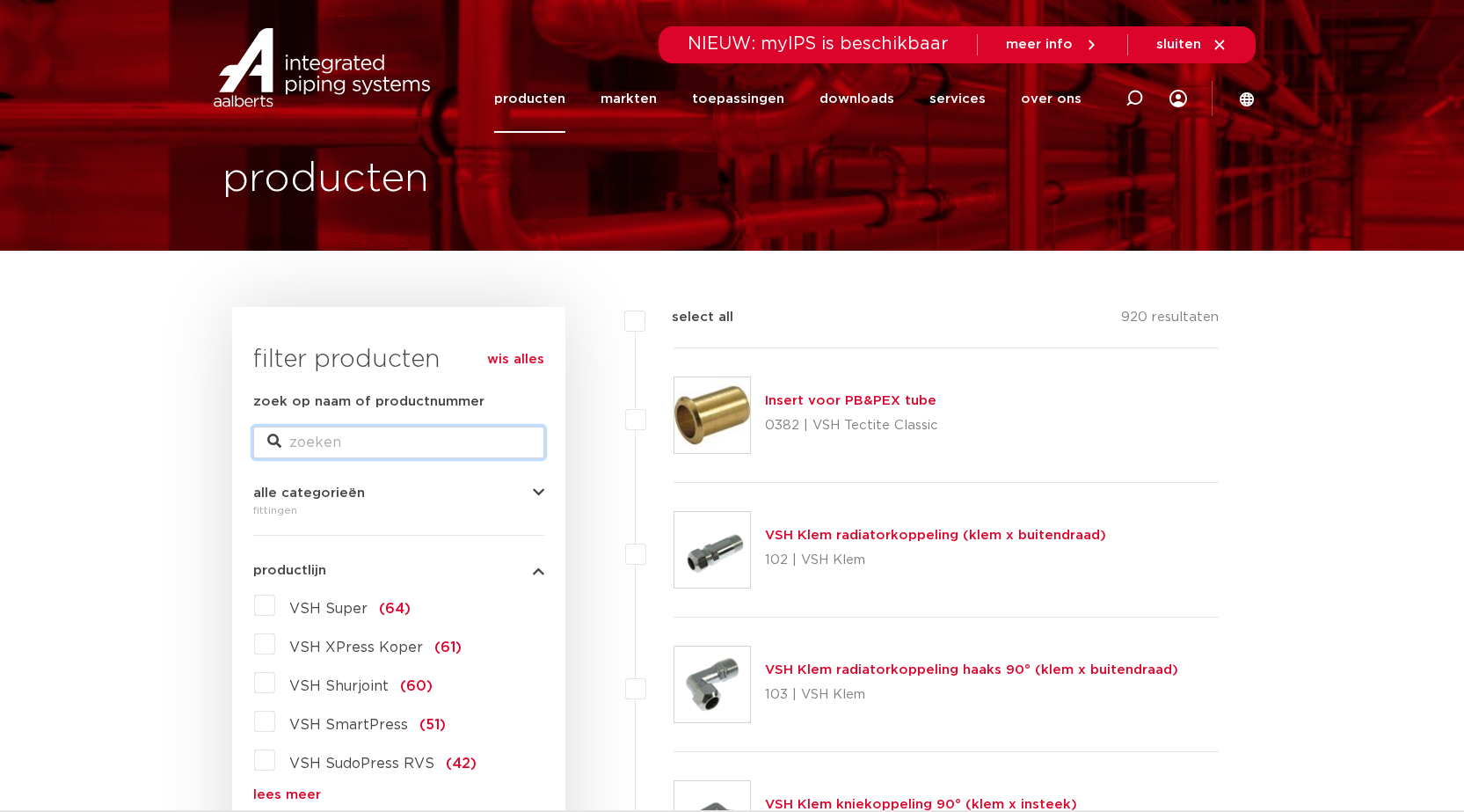
click at [342, 433] on input "zoek op naam of productnummer" at bounding box center [399, 443] width 291 height 32
type input "fpm"
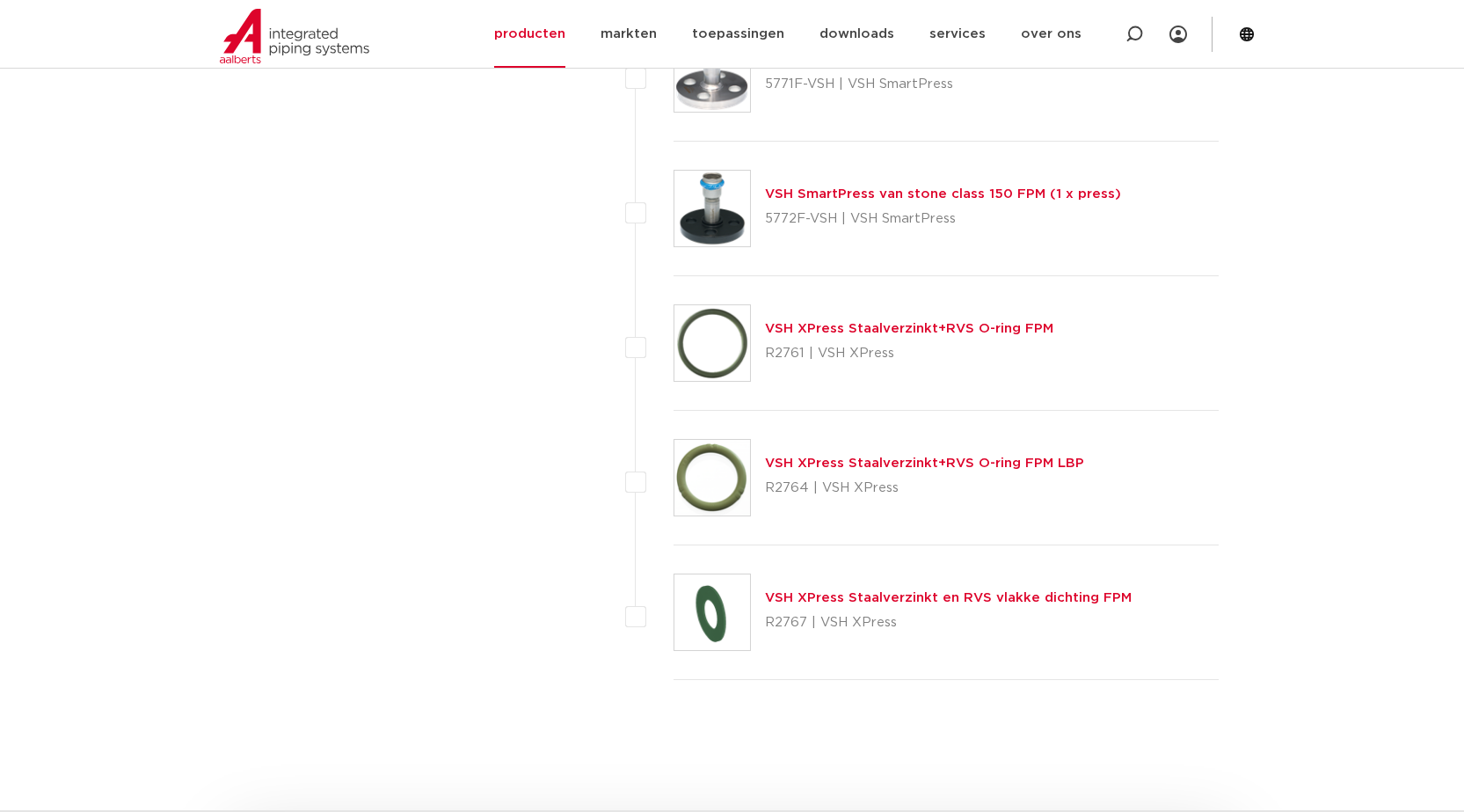
scroll to position [3110, 0]
click at [932, 331] on link "VSH XPress Staalverzinkt+RVS O-ring FPM" at bounding box center [909, 328] width 288 height 13
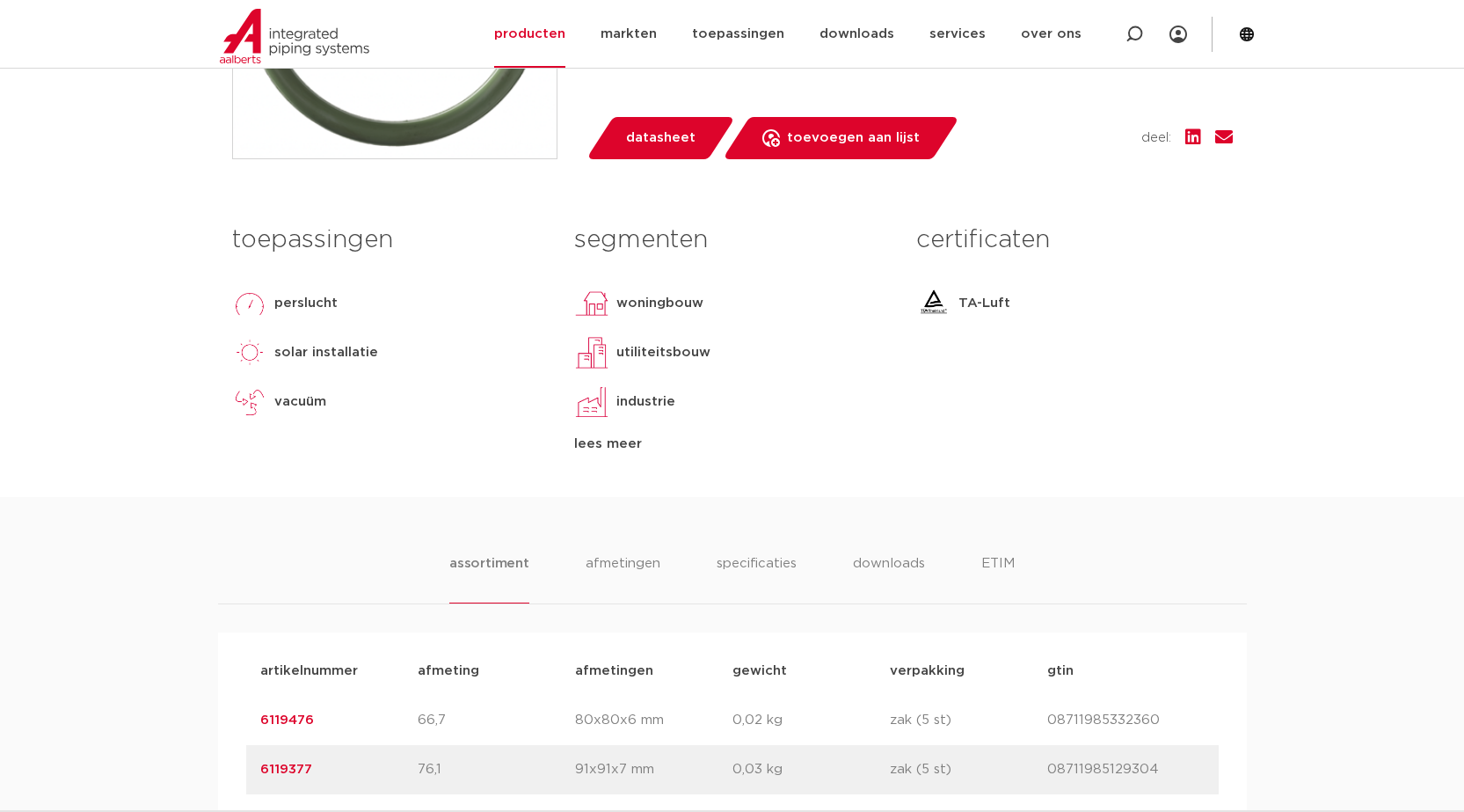
scroll to position [703, 0]
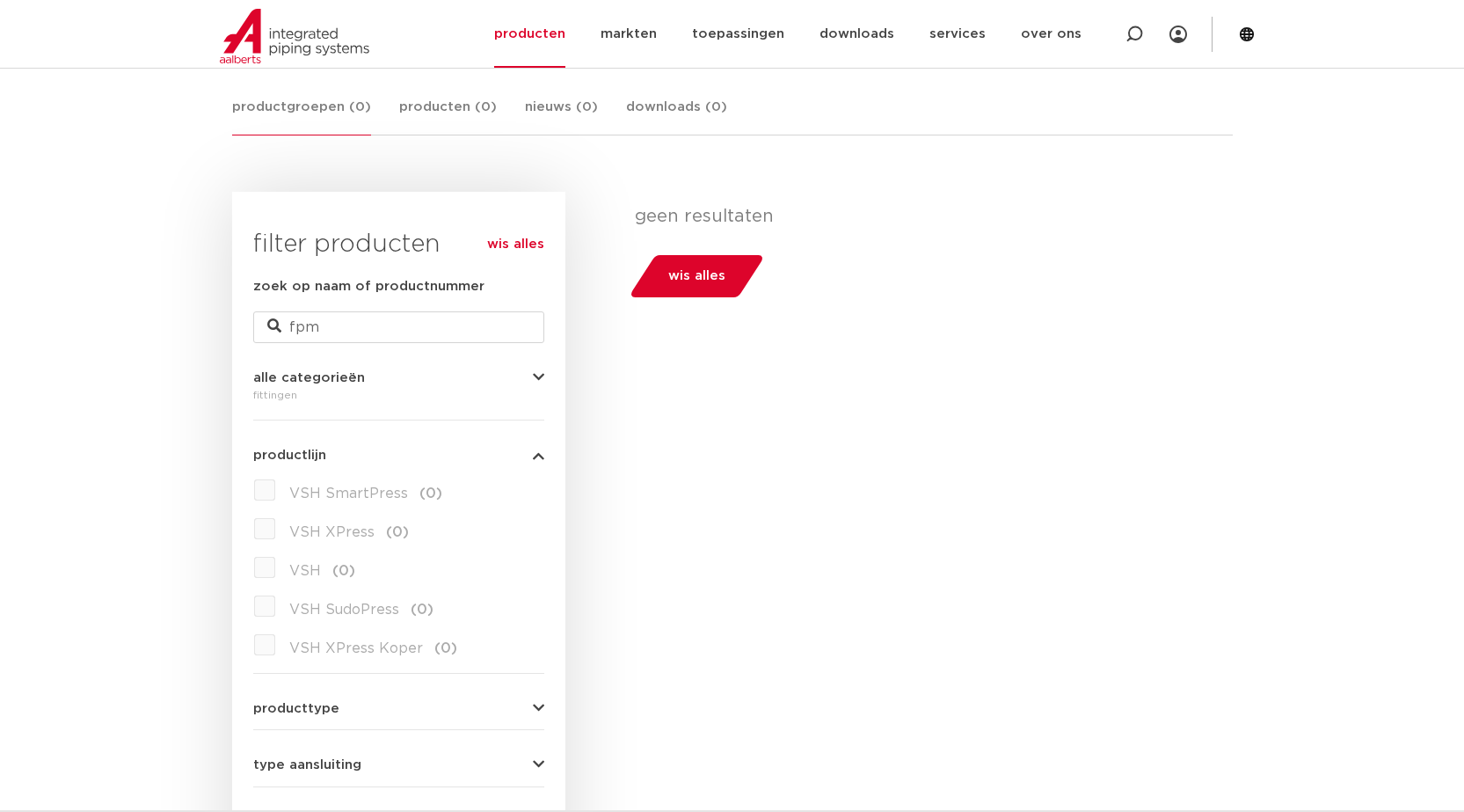
scroll to position [81, 0]
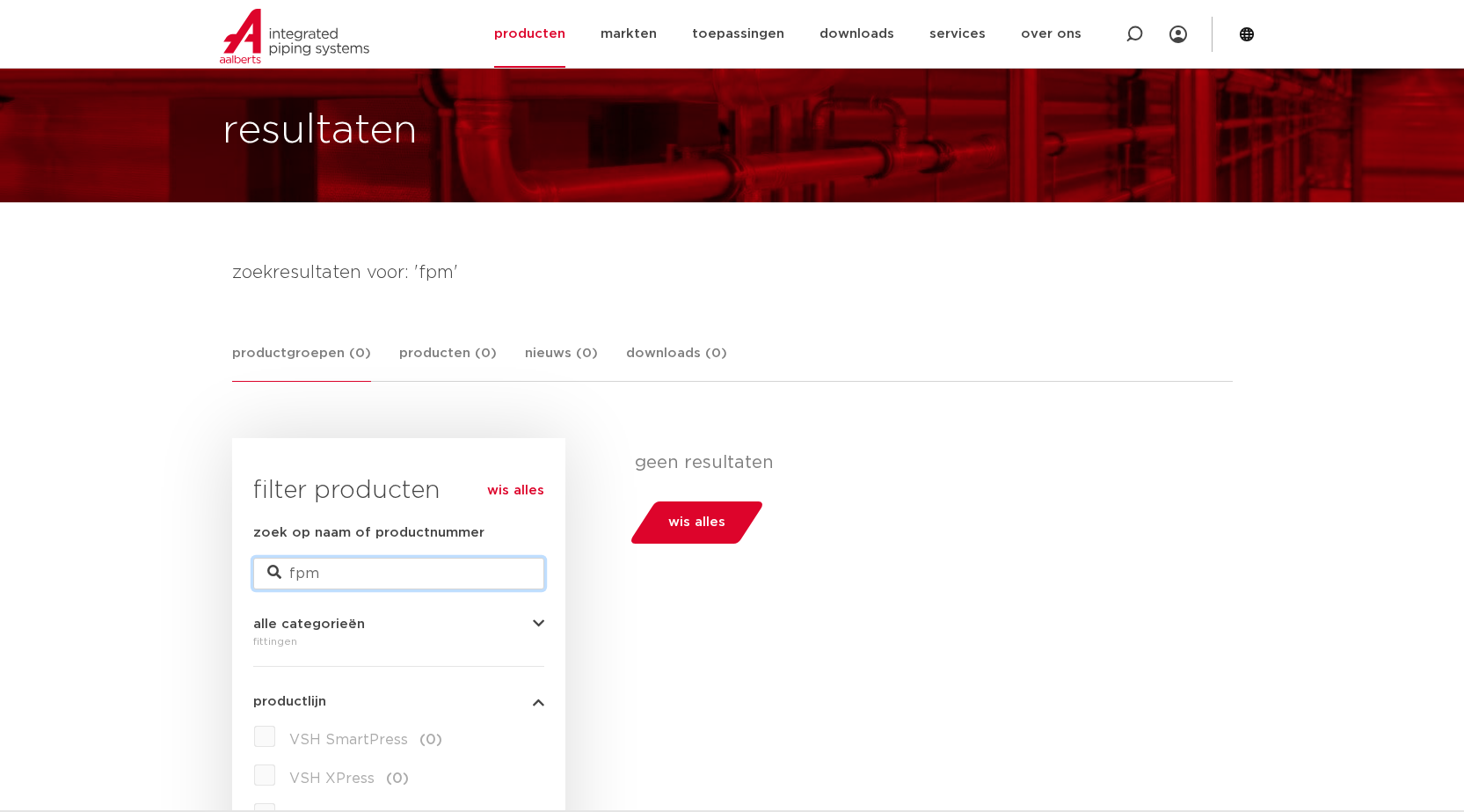
drag, startPoint x: 361, startPoint y: 582, endPoint x: 213, endPoint y: 574, distance: 148.2
type input "\"
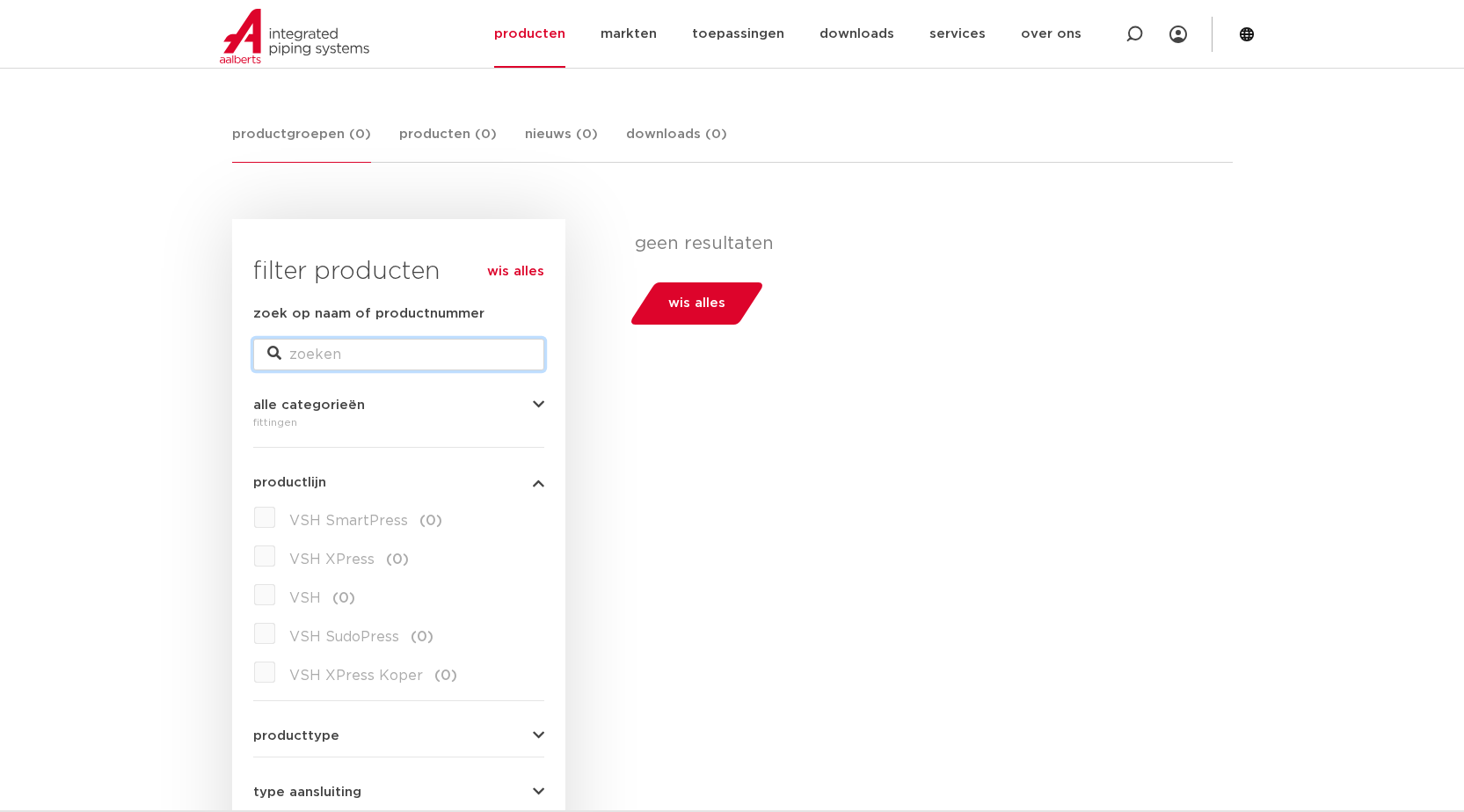
scroll to position [345, 0]
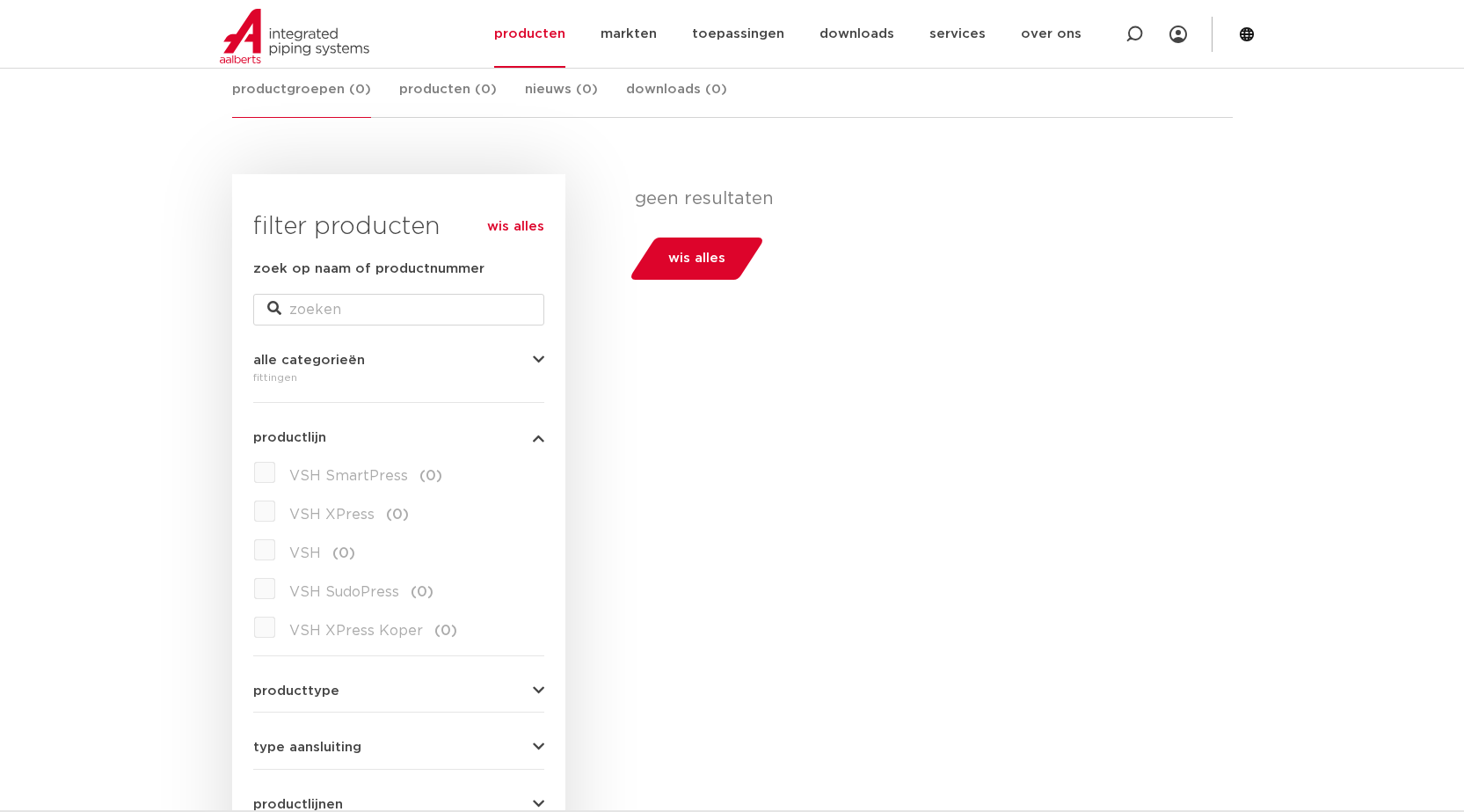
click at [647, 584] on div "filters geen resultaten wis alles filters geen resultaten wis alles" at bounding box center [899, 643] width 668 height 939
click at [716, 260] on span "wis alles" at bounding box center [697, 259] width 58 height 28
